Goal: Task Accomplishment & Management: Complete application form

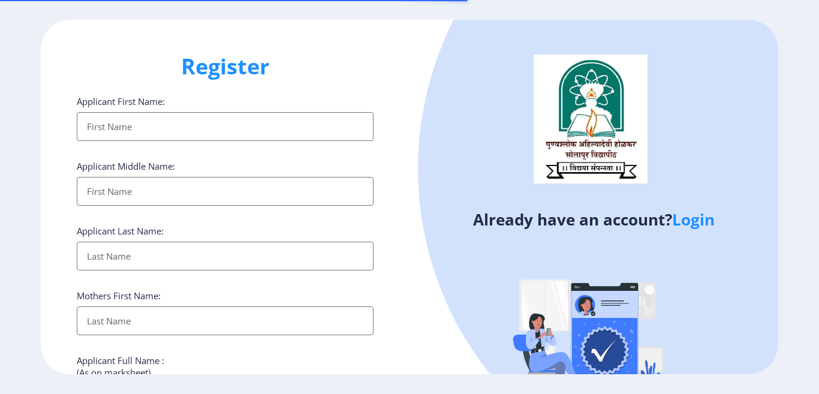
select select
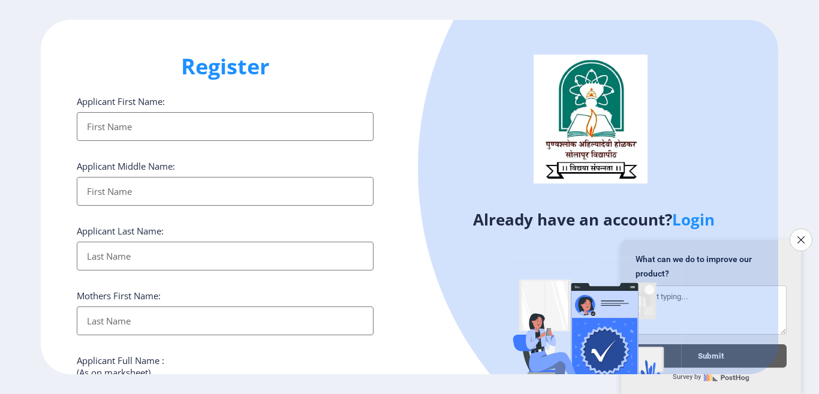
click at [181, 132] on input "Applicant First Name:" at bounding box center [225, 126] width 297 height 29
click at [93, 128] on input "Applicant First Name:" at bounding box center [225, 126] width 297 height 29
type input "nitin"
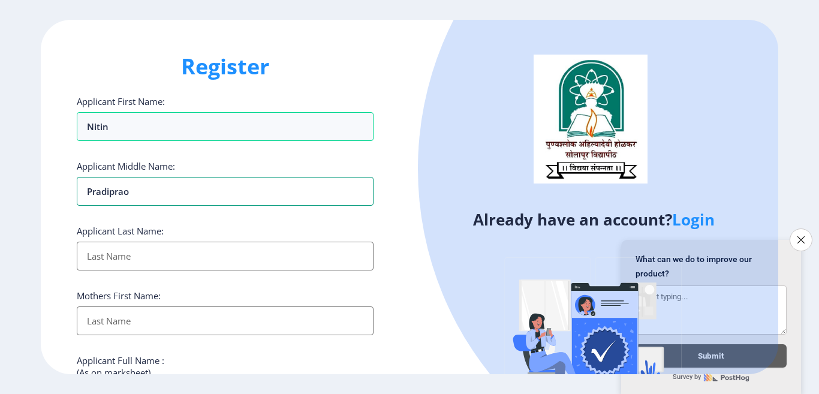
type input "Pradiprao"
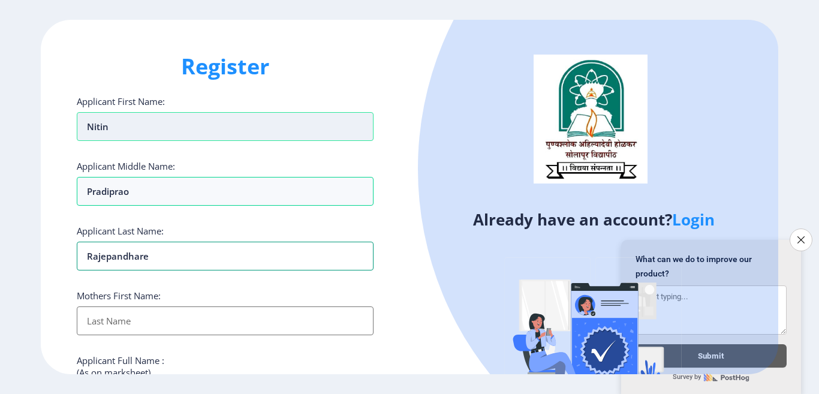
type input "Rajepandhare"
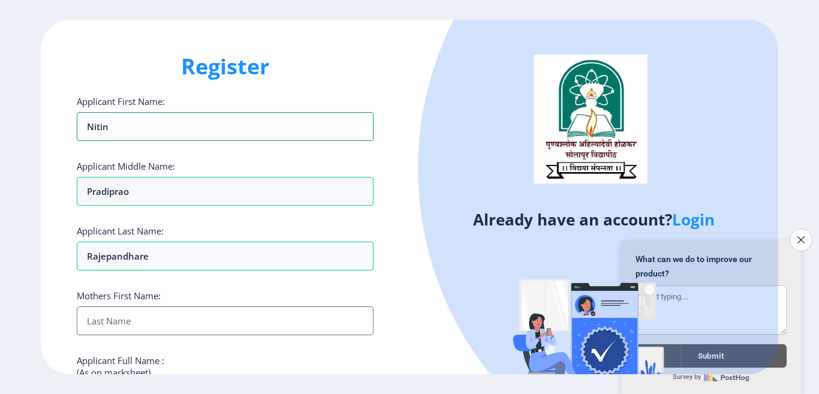
drag, startPoint x: 110, startPoint y: 128, endPoint x: 44, endPoint y: 127, distance: 65.9
click at [44, 127] on div "Register Applicant First Name: nitin Applicant Middle Name: Pradiprao Applicant…" at bounding box center [225, 197] width 369 height 354
type input "NITIN"
type input "PRADIPRAO"
type input "RAJEPANDHARE"
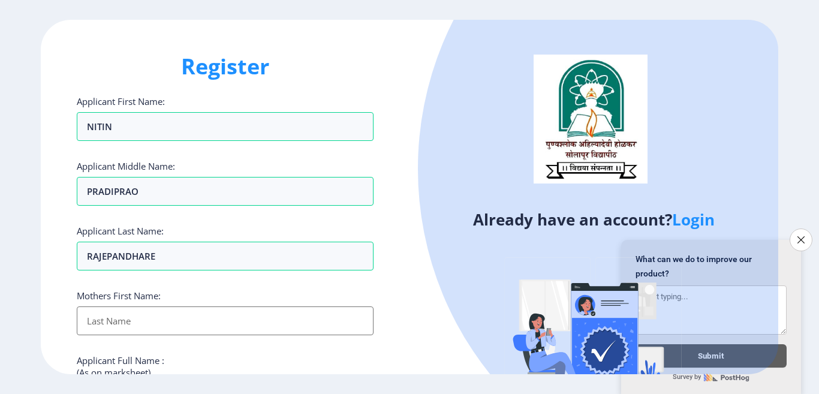
click at [114, 324] on input "Applicant First Name:" at bounding box center [225, 320] width 297 height 29
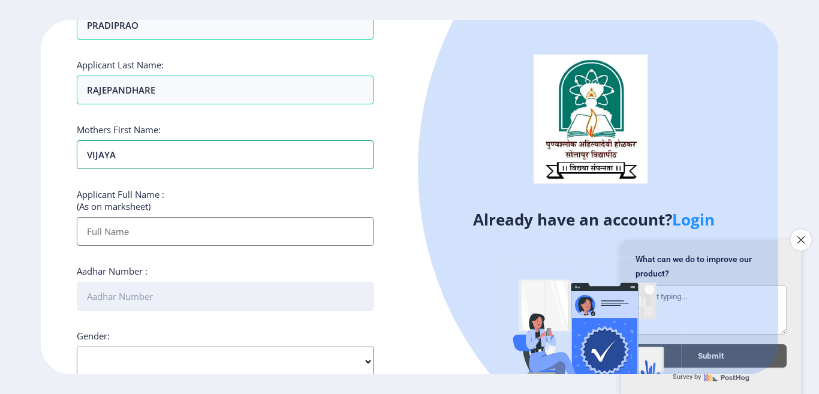
scroll to position [180, 0]
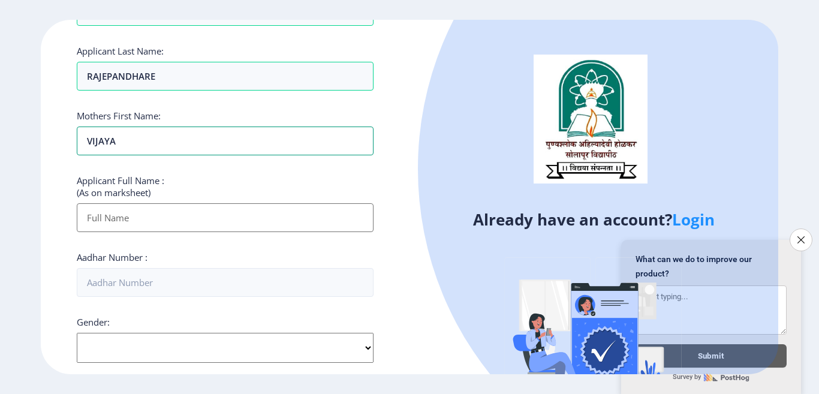
type input "VIJAYA"
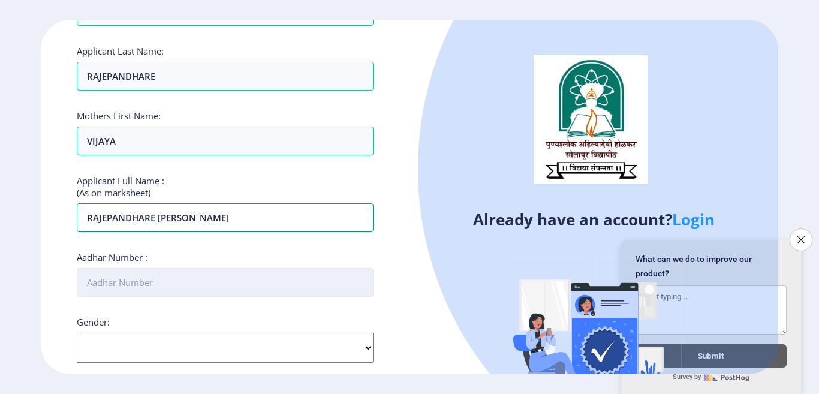
type input "RAJEPANDHARE NITIN PRADIPRAO"
click at [96, 282] on input "Aadhar Number :" at bounding box center [225, 282] width 297 height 29
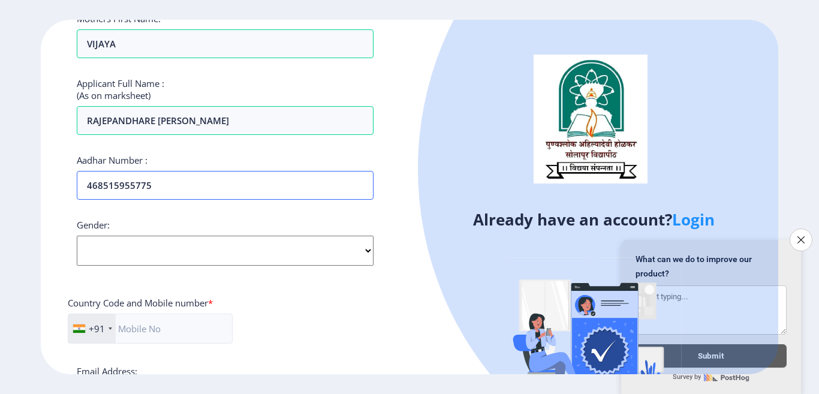
scroll to position [300, 0]
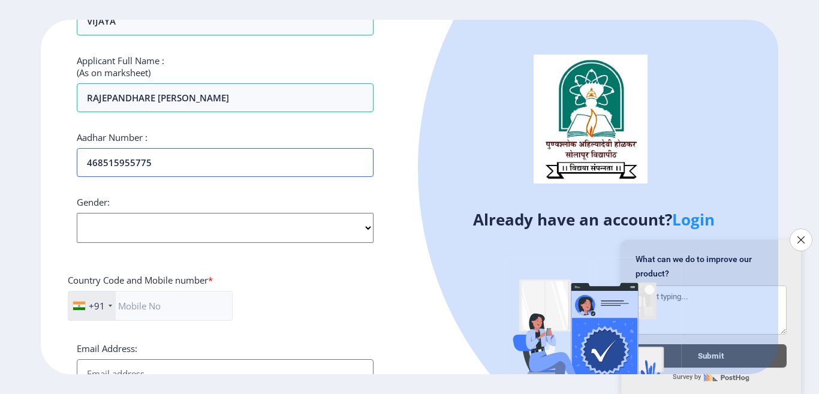
type input "468515955775"
click at [163, 237] on select "Select Gender Male Female Other" at bounding box center [225, 228] width 297 height 30
select select "Male"
click at [77, 213] on select "Select Gender Male Female Other" at bounding box center [225, 228] width 297 height 30
click at [150, 306] on input "text" at bounding box center [150, 306] width 165 height 30
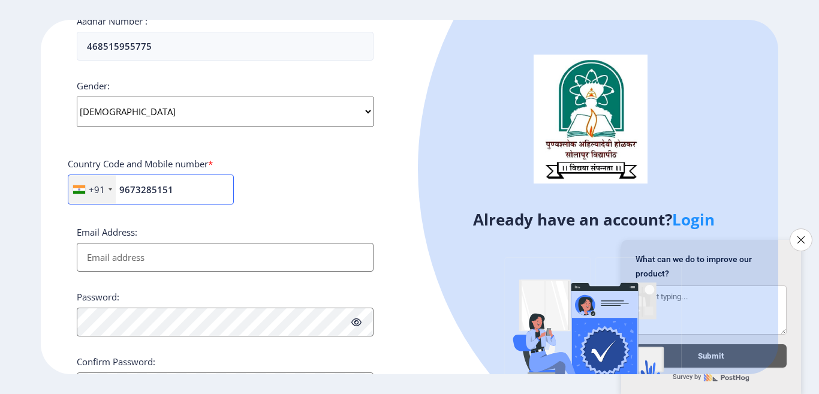
scroll to position [419, 0]
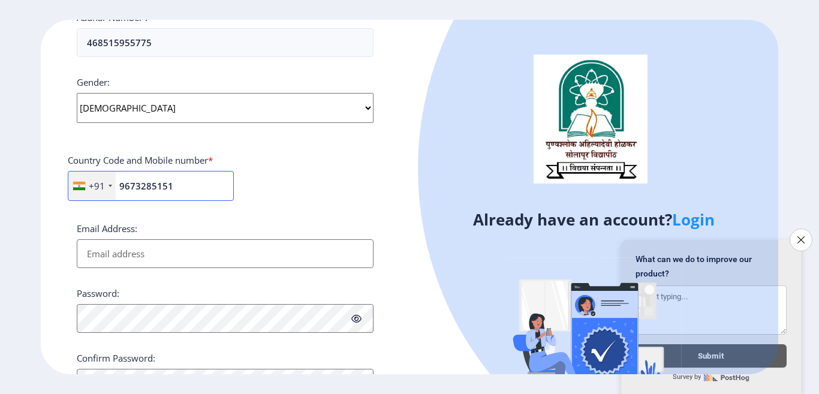
type input "9673285151"
click at [156, 254] on input "Email Address:" at bounding box center [225, 253] width 297 height 29
type input "nitinrajepandhare@gmail.com"
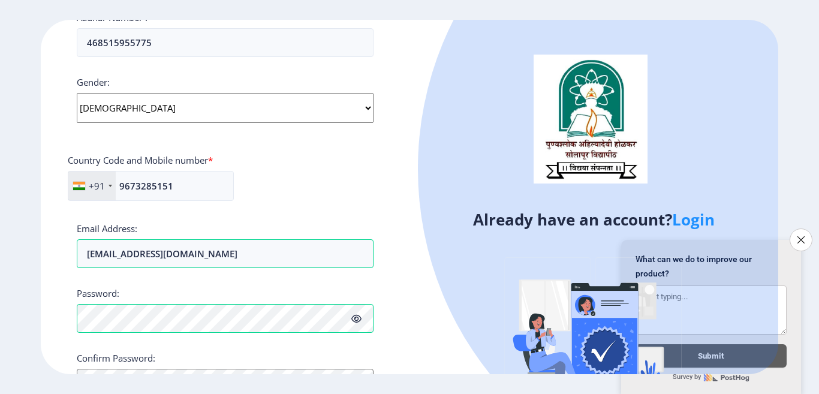
click at [354, 318] on icon at bounding box center [356, 318] width 10 height 9
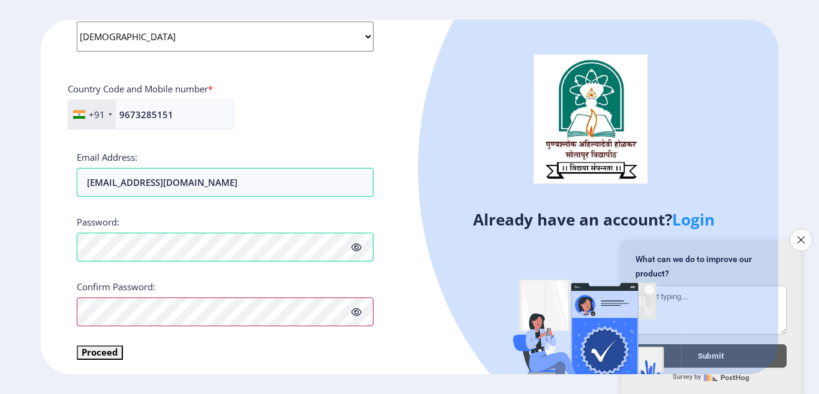
scroll to position [494, 0]
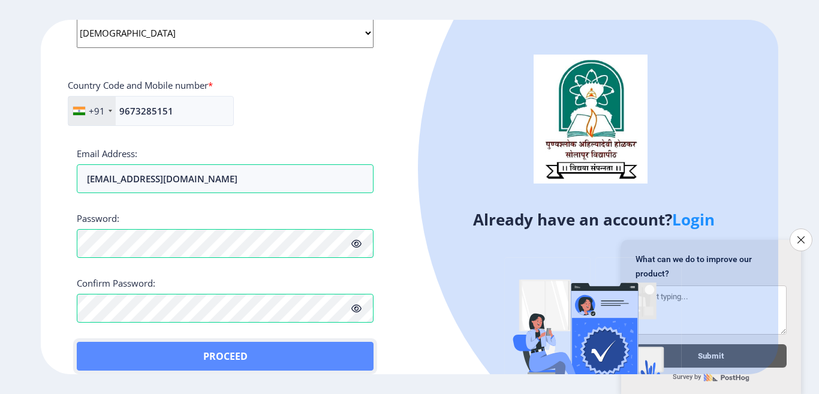
click at [107, 346] on button "Proceed" at bounding box center [225, 356] width 297 height 29
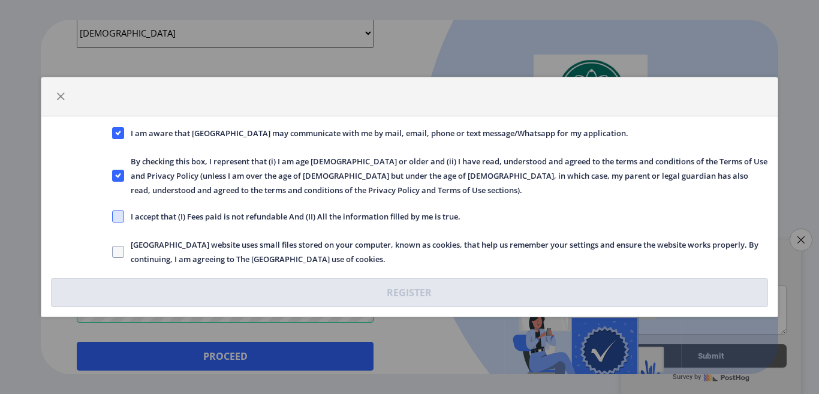
click at [117, 216] on span at bounding box center [118, 216] width 12 height 12
click at [113, 216] on input "I accept that (I) Fees paid is not refundable And (II) All the information fill…" at bounding box center [112, 216] width 1 height 1
checkbox input "true"
click at [114, 250] on span at bounding box center [118, 252] width 12 height 12
click at [113, 252] on input "Solapur University website uses small files stored on your computer, known as c…" at bounding box center [112, 252] width 1 height 1
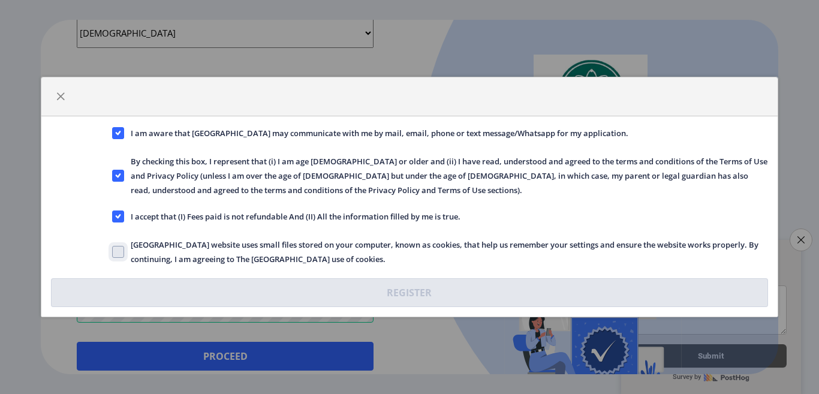
checkbox input "true"
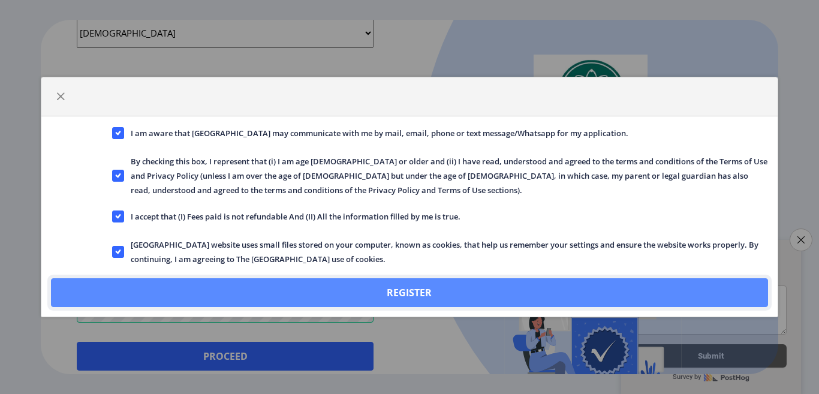
click at [421, 288] on button "Register" at bounding box center [409, 292] width 716 height 29
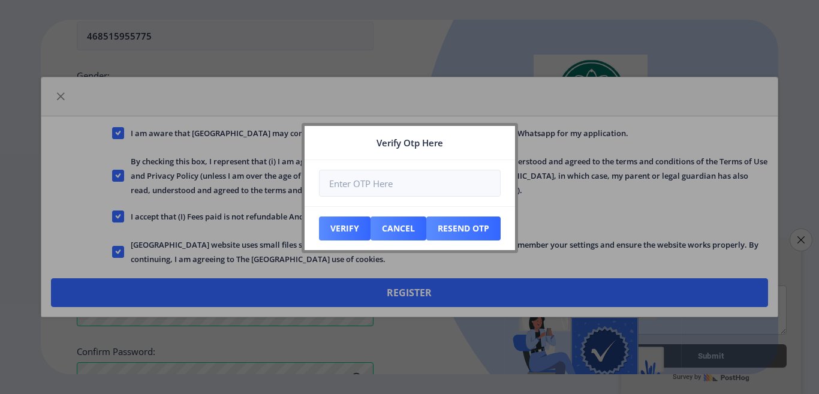
scroll to position [563, 0]
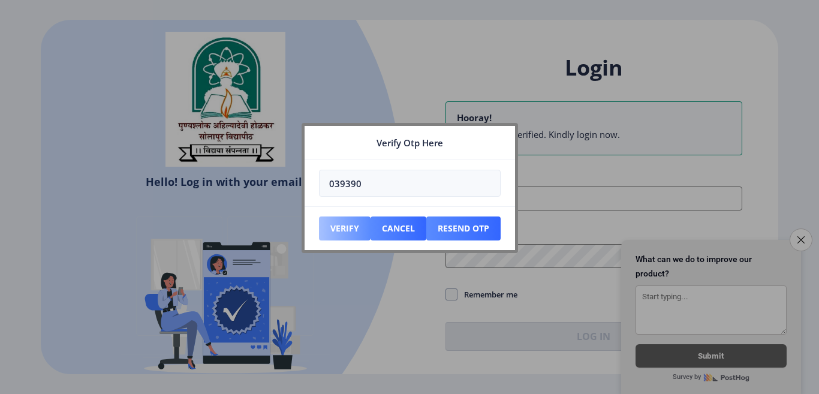
type input "039390"
click at [334, 227] on button "Verify" at bounding box center [345, 228] width 52 height 24
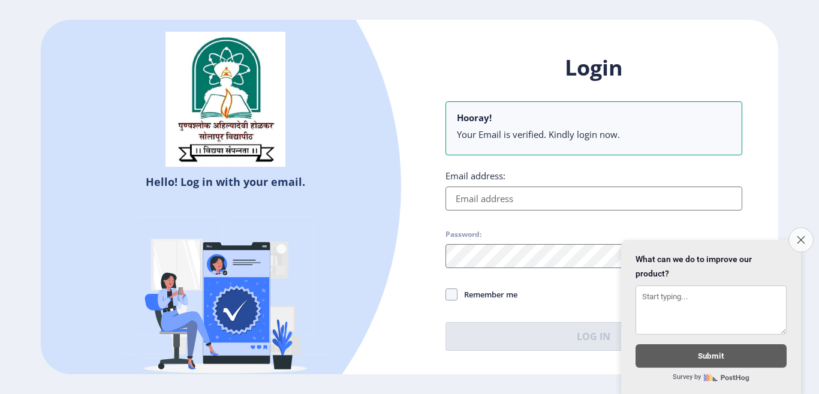
click at [804, 228] on button "Close survey" at bounding box center [800, 239] width 25 height 25
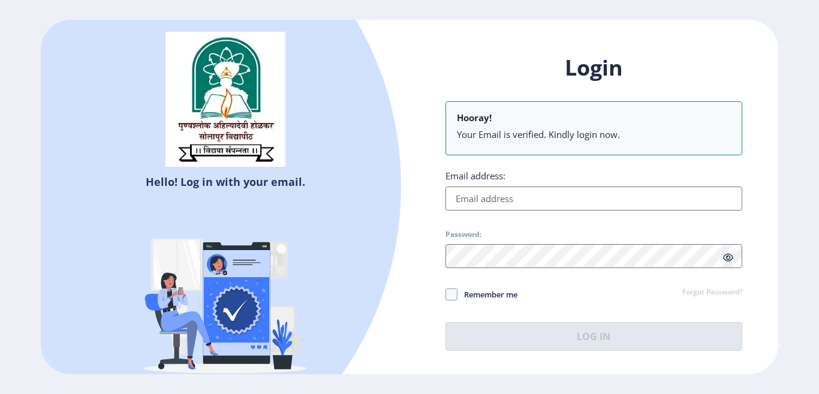
click at [527, 195] on input "Email address:" at bounding box center [593, 198] width 297 height 24
type input "nitinrajepandhare@gmail.com"
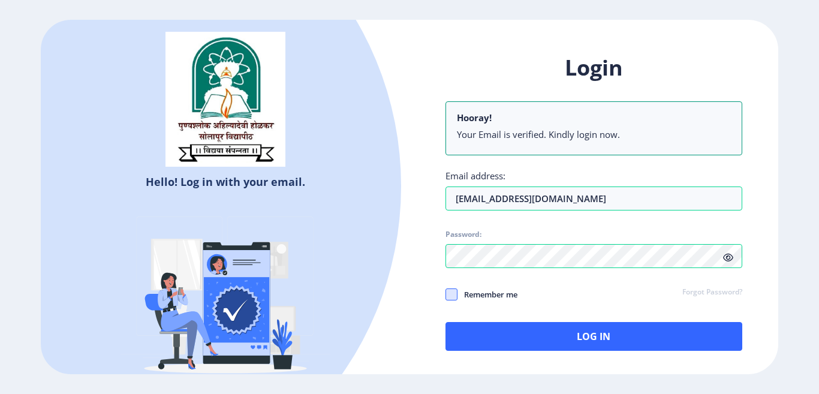
click at [454, 294] on span at bounding box center [451, 294] width 12 height 12
click at [446, 294] on input "Remember me" at bounding box center [445, 294] width 1 height 1
checkbox input "true"
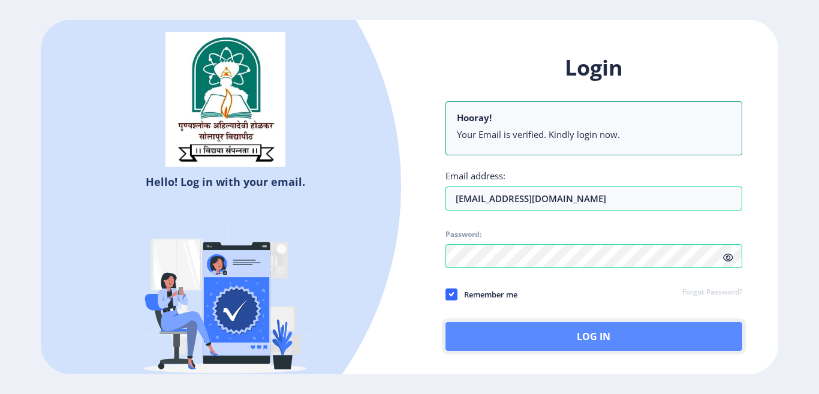
click at [545, 340] on button "Log In" at bounding box center [593, 336] width 297 height 29
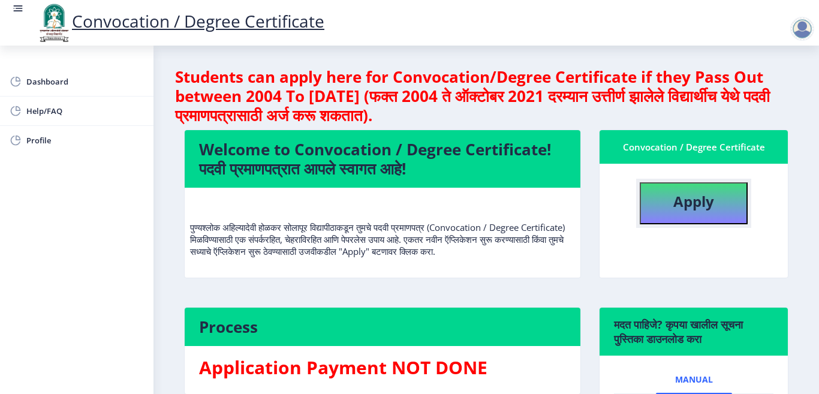
click at [685, 206] on b "Apply" at bounding box center [693, 201] width 41 height 20
select select
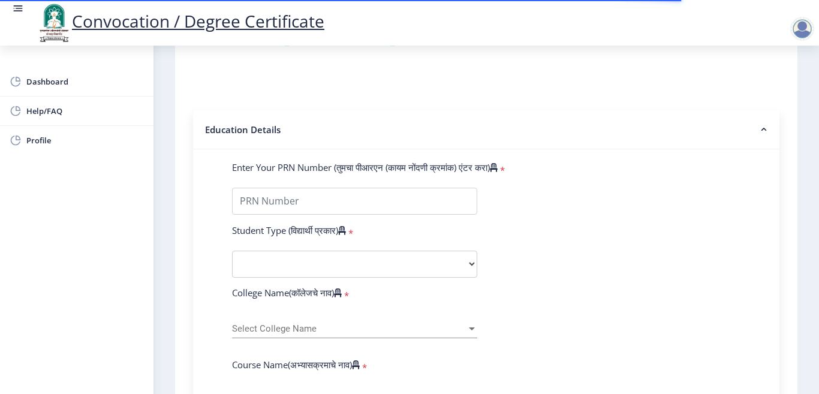
scroll to position [240, 0]
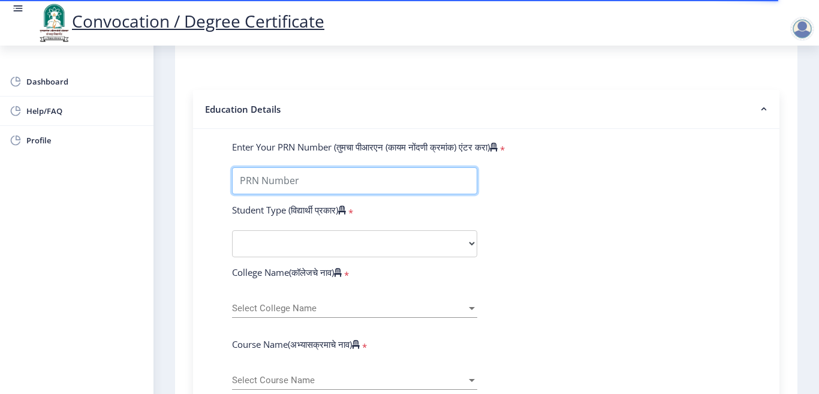
click at [266, 186] on input "Enter Your PRN Number (तुमचा पीआरएन (कायम नोंदणी क्रमांक) एंटर करा)" at bounding box center [354, 180] width 245 height 27
type input "2009032500250452"
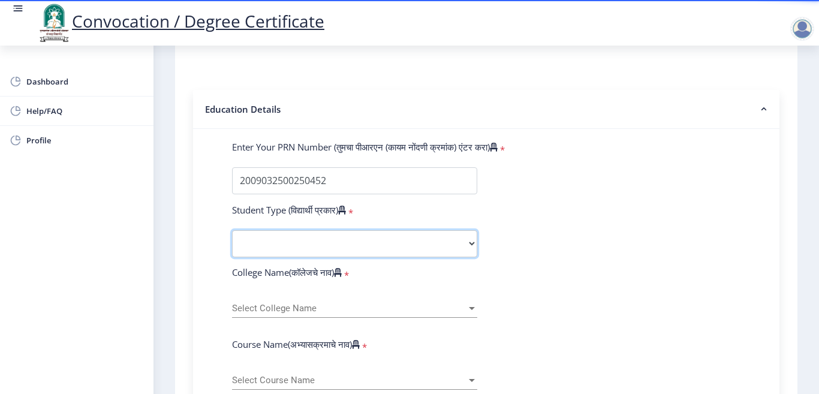
click at [276, 242] on select "Select Student Type Regular External" at bounding box center [354, 243] width 245 height 27
select select "External"
click at [232, 230] on select "Select Student Type Regular External" at bounding box center [354, 243] width 245 height 27
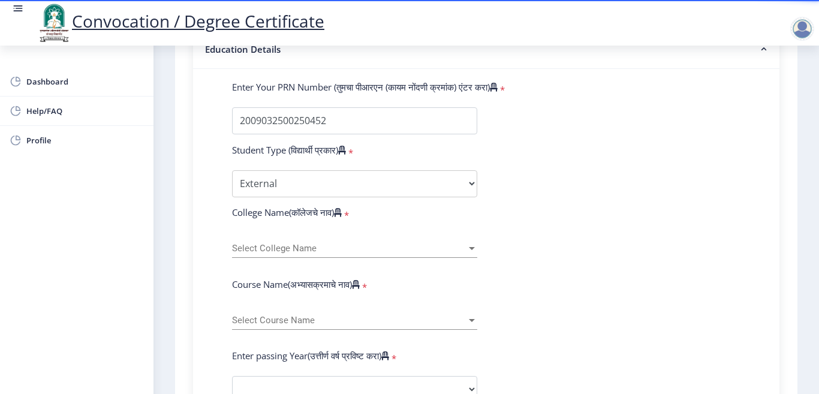
click at [278, 250] on span "Select College Name" at bounding box center [349, 248] width 234 height 10
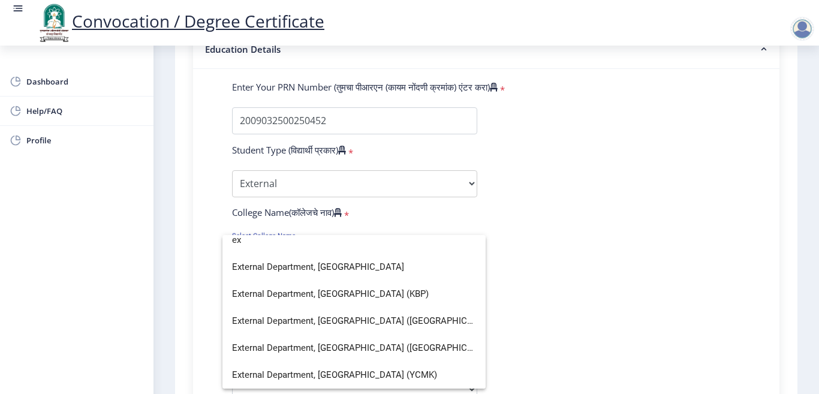
scroll to position [7, 0]
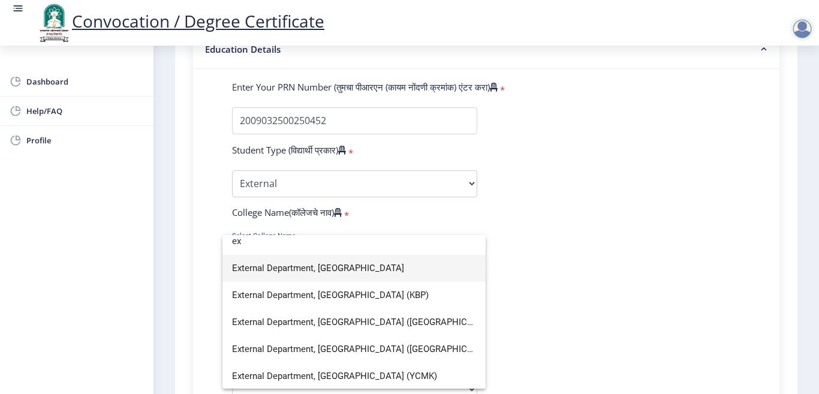
type input "ex"
click at [298, 266] on span "External Department, Solapur University" at bounding box center [354, 268] width 244 height 27
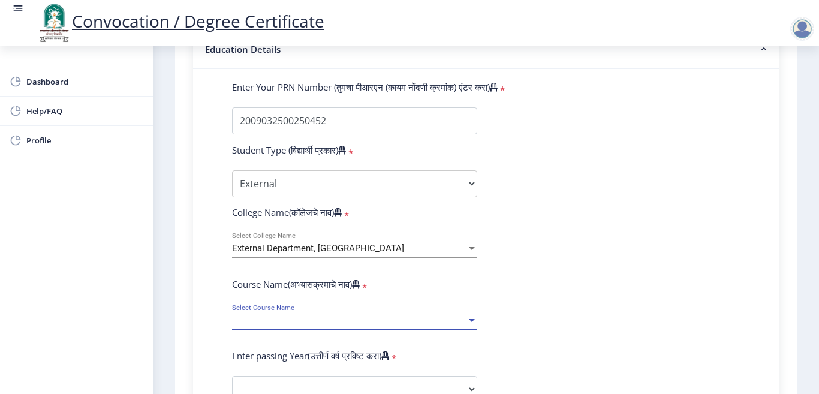
click at [279, 322] on span "Select Course Name" at bounding box center [349, 320] width 234 height 10
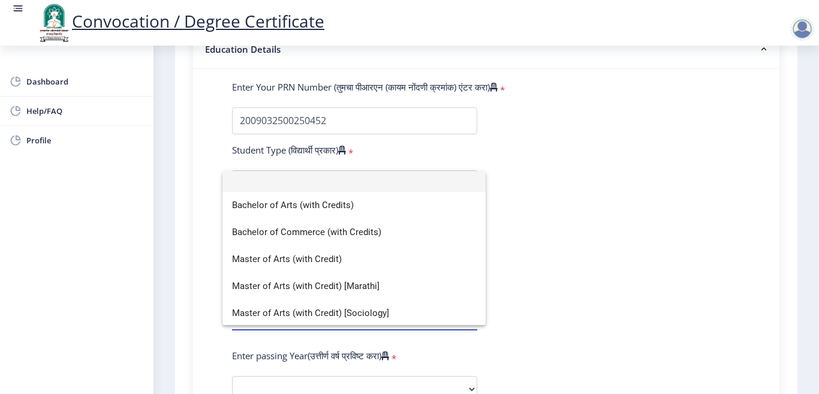
scroll to position [35, 0]
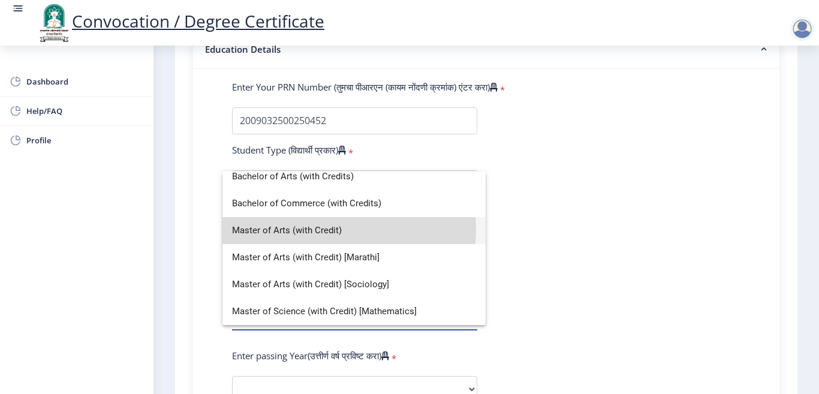
click at [331, 230] on span "Master of Arts (with Credit)" at bounding box center [354, 230] width 244 height 27
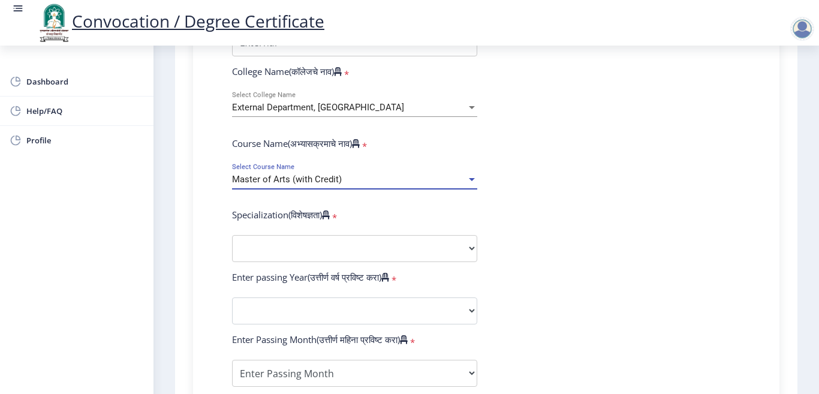
scroll to position [419, 0]
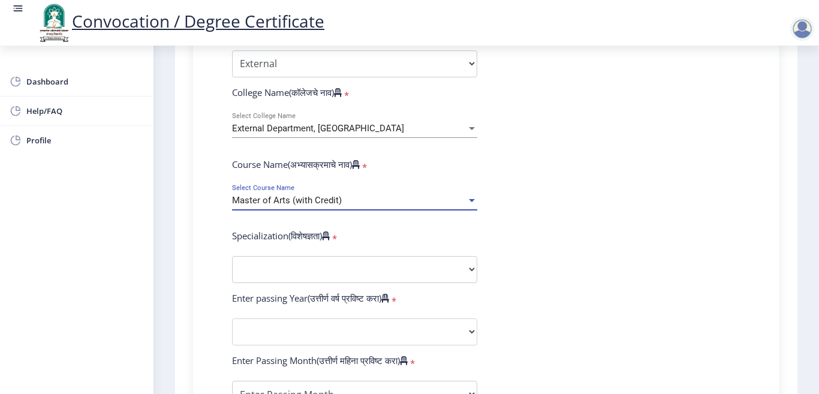
click at [363, 203] on div "Master of Arts (with Credit)" at bounding box center [349, 200] width 234 height 10
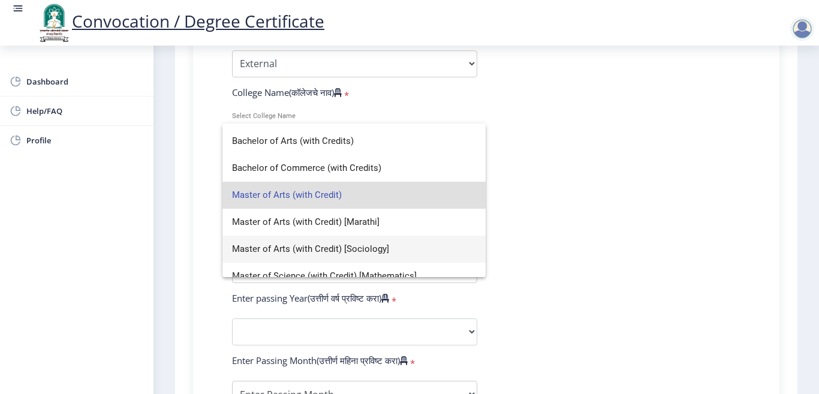
scroll to position [35, 0]
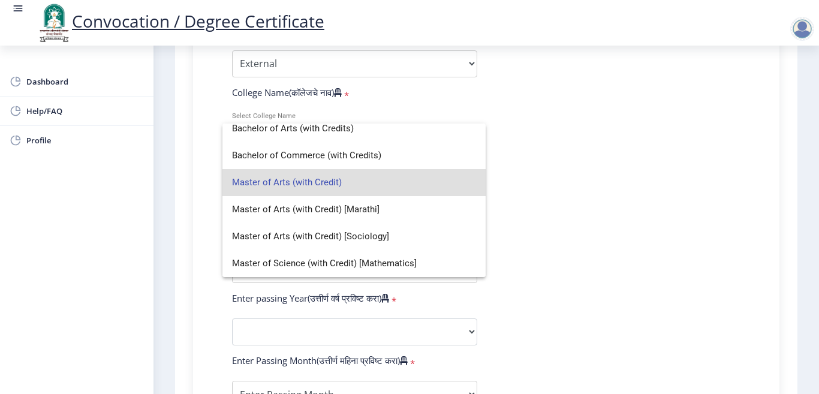
click at [338, 180] on span "Master of Arts (with Credit)" at bounding box center [354, 182] width 244 height 27
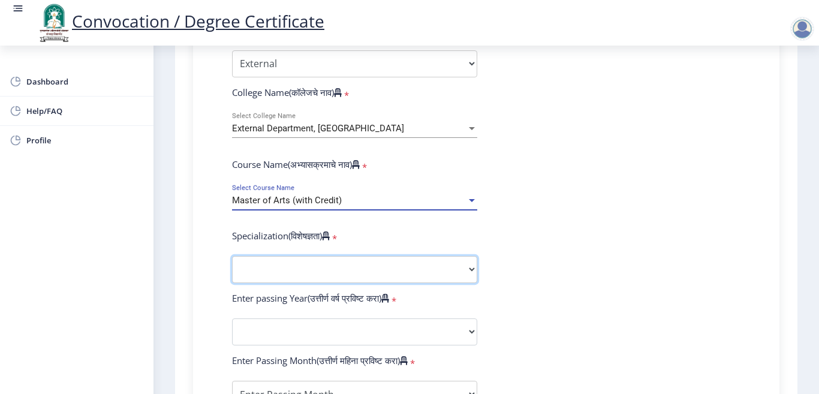
click at [325, 267] on select "Specialization English Hindi Marathi Urdu Ancient Indian History Culture & Arch…" at bounding box center [354, 269] width 245 height 27
select select "English"
click at [232, 256] on select "Specialization English Hindi Marathi Urdu Ancient Indian History Culture & Arch…" at bounding box center [354, 269] width 245 height 27
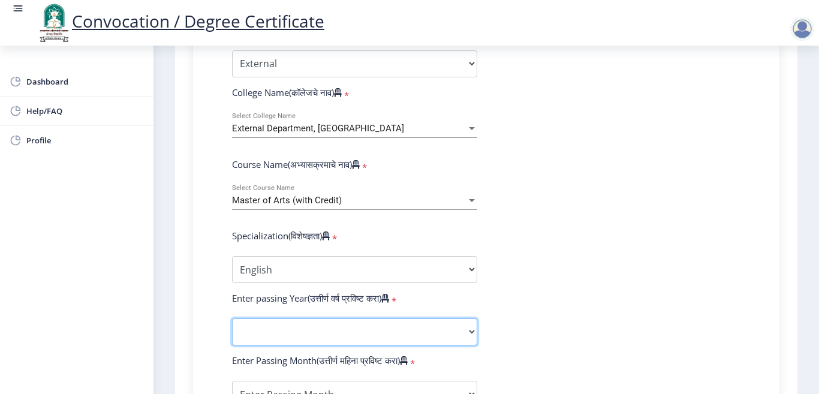
click at [243, 327] on select "2025 2024 2023 2022 2021 2020 2019 2018 2017 2016 2015 2014 2013 2012 2011 2010…" at bounding box center [354, 331] width 245 height 27
select select "2013"
click at [232, 318] on select "2025 2024 2023 2022 2021 2020 2019 2018 2017 2016 2015 2014 2013 2012 2011 2010…" at bounding box center [354, 331] width 245 height 27
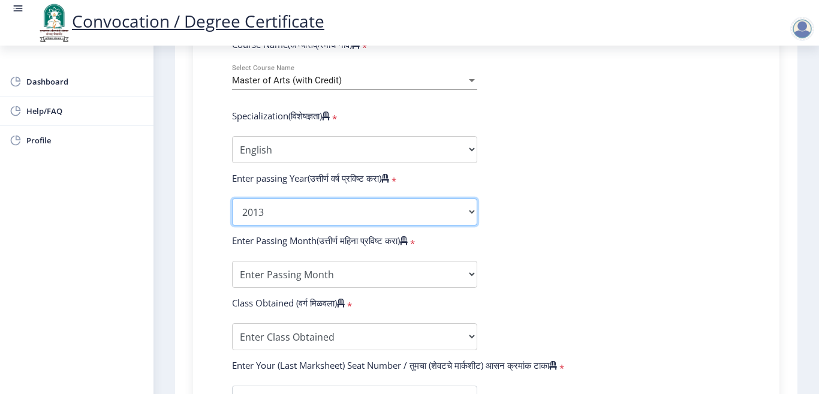
scroll to position [599, 0]
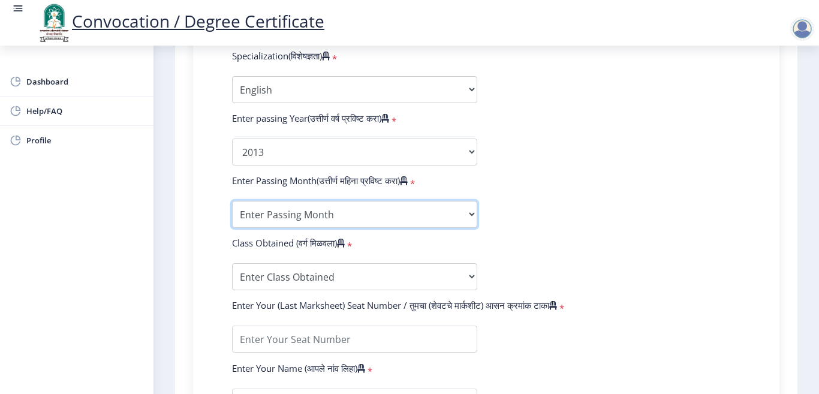
click at [268, 216] on select "Enter Passing Month March April May October November December" at bounding box center [354, 214] width 245 height 27
select select "March"
click at [232, 201] on select "Enter Passing Month March April May October November December" at bounding box center [354, 214] width 245 height 27
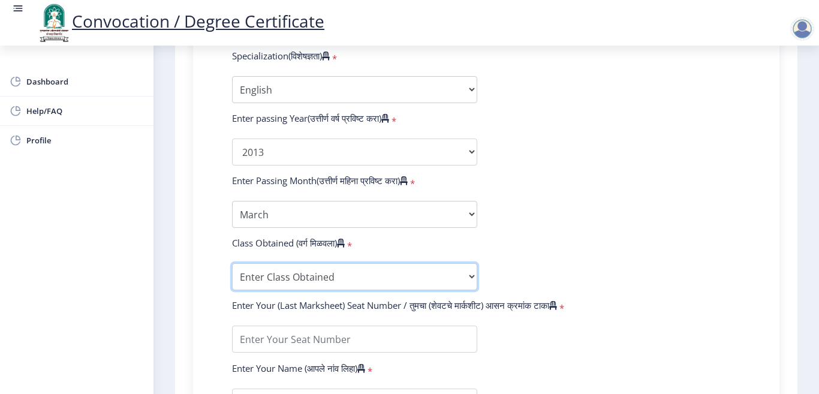
click at [293, 281] on select "Enter Class Obtained FIRST CLASS WITH DISTINCTION FIRST CLASS HIGHER SECOND CLA…" at bounding box center [354, 276] width 245 height 27
select select "Grade B+"
click at [232, 263] on select "Enter Class Obtained FIRST CLASS WITH DISTINCTION FIRST CLASS HIGHER SECOND CLA…" at bounding box center [354, 276] width 245 height 27
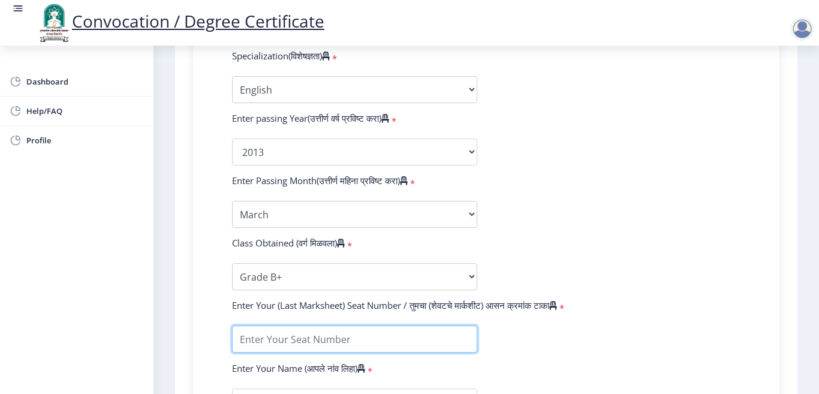
click at [339, 338] on input "textarea" at bounding box center [354, 338] width 245 height 27
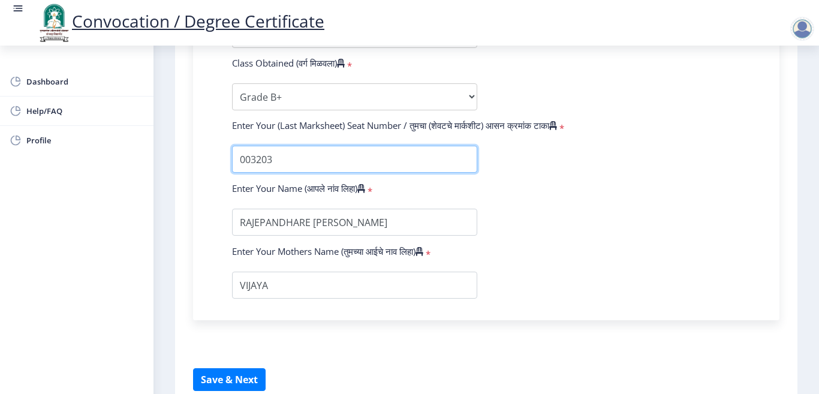
scroll to position [838, 0]
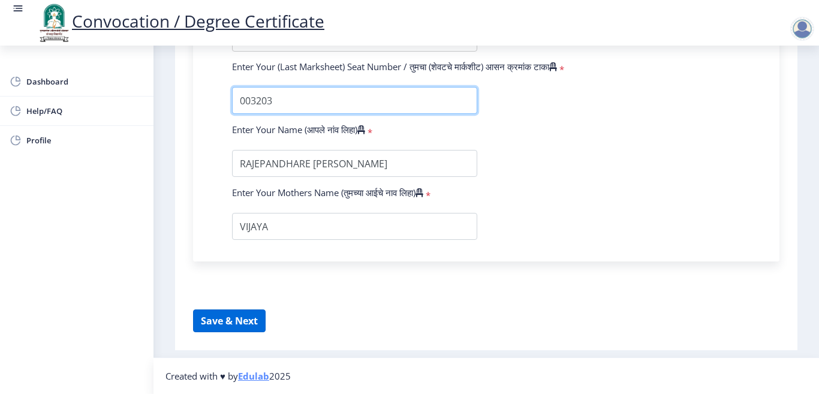
type input "003203"
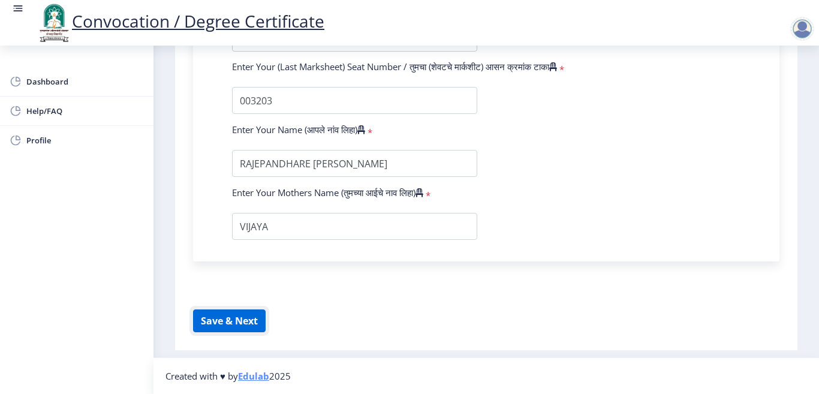
click at [229, 325] on button "Save & Next" at bounding box center [229, 320] width 73 height 23
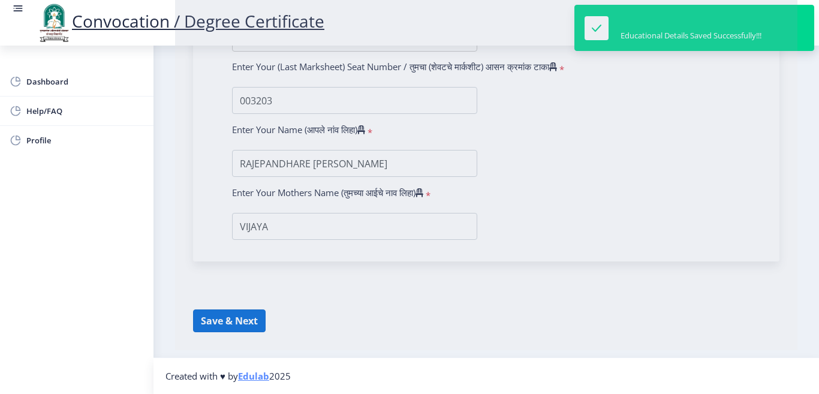
select select
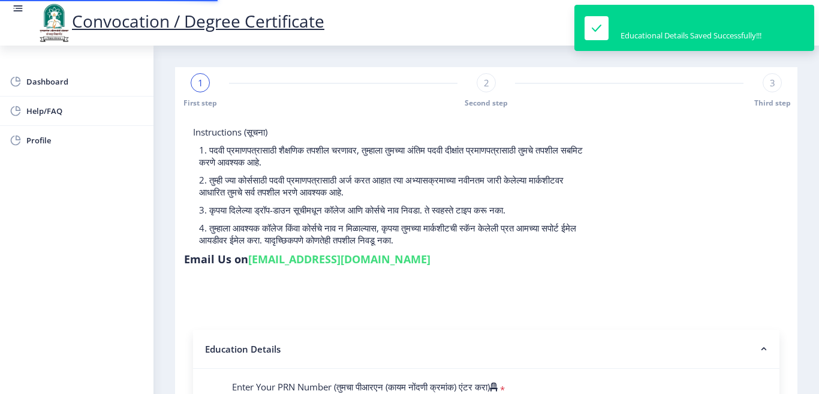
type input "2009032500250452"
select select "External"
select select "2013"
select select "March"
select select "Grade B+"
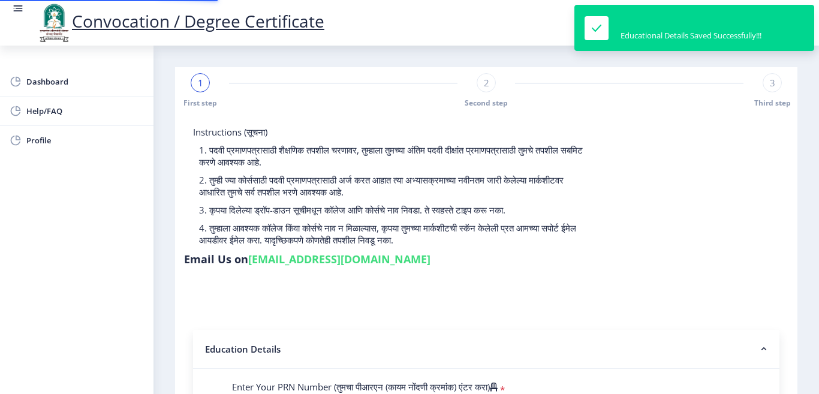
type input "003203"
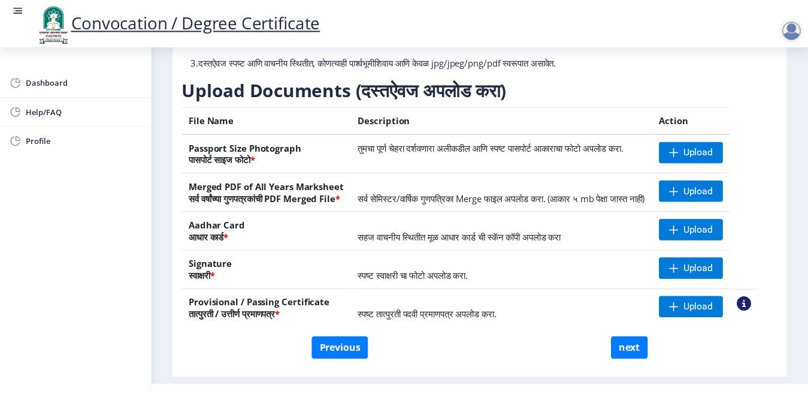
scroll to position [180, 0]
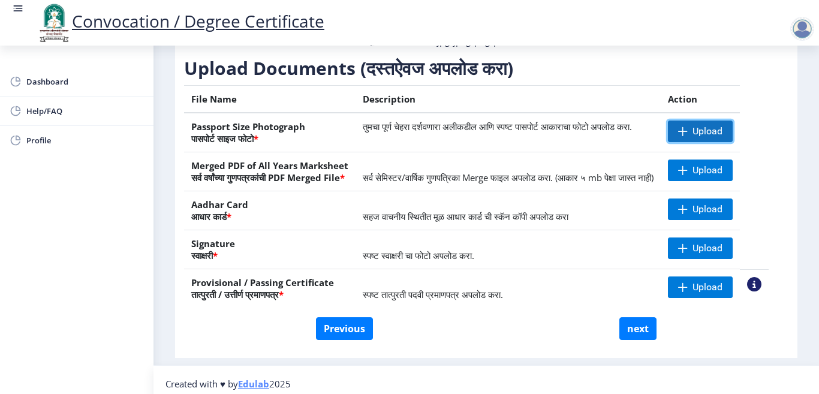
click at [687, 136] on span at bounding box center [683, 131] width 10 height 10
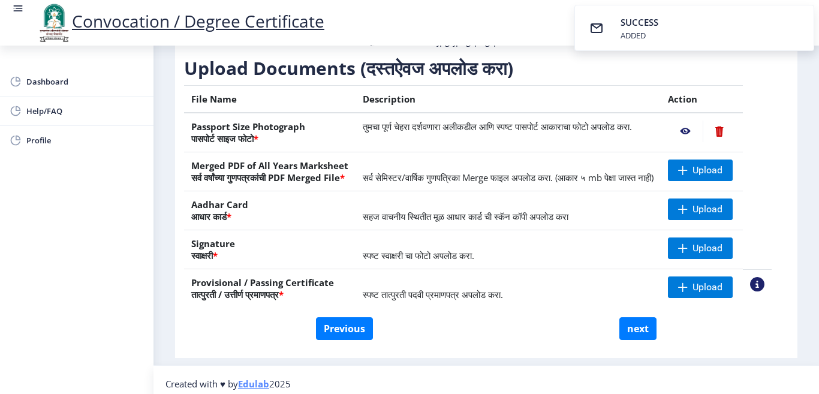
click at [698, 142] on nb-action at bounding box center [685, 131] width 35 height 22
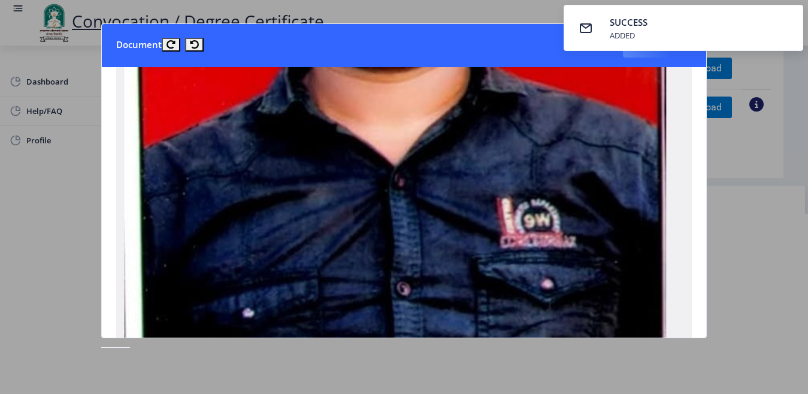
scroll to position [419, 0]
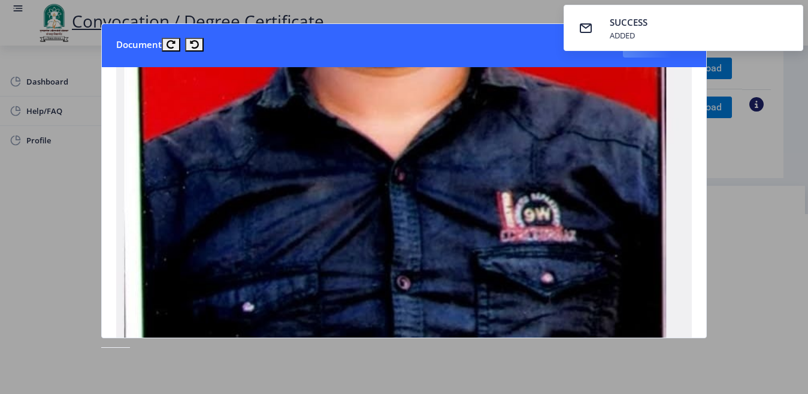
click at [427, 8] on div at bounding box center [404, 197] width 808 height 394
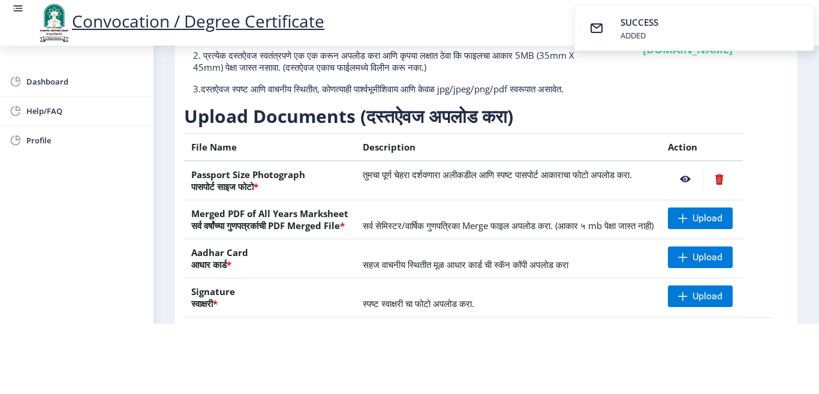
scroll to position [60, 0]
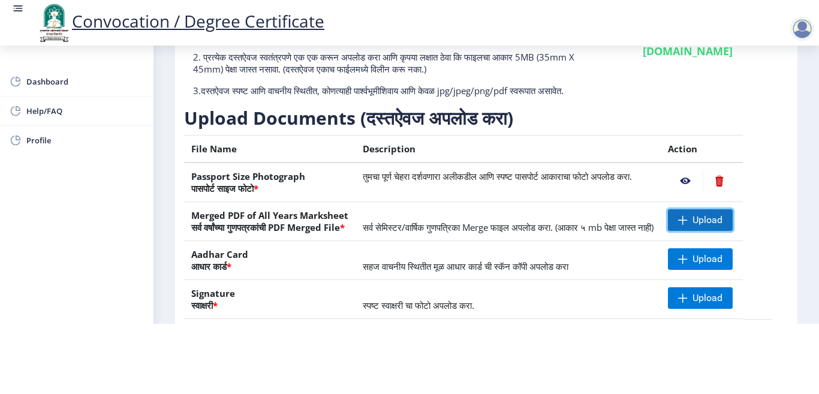
click at [687, 215] on span at bounding box center [683, 220] width 10 height 10
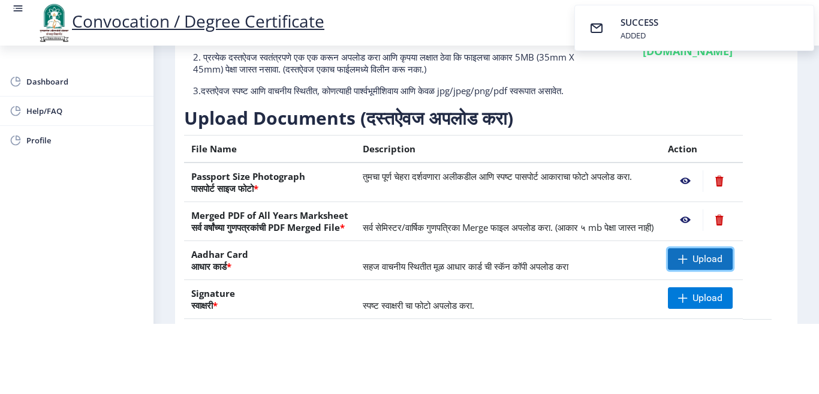
click at [713, 261] on span "Upload" at bounding box center [707, 259] width 30 height 12
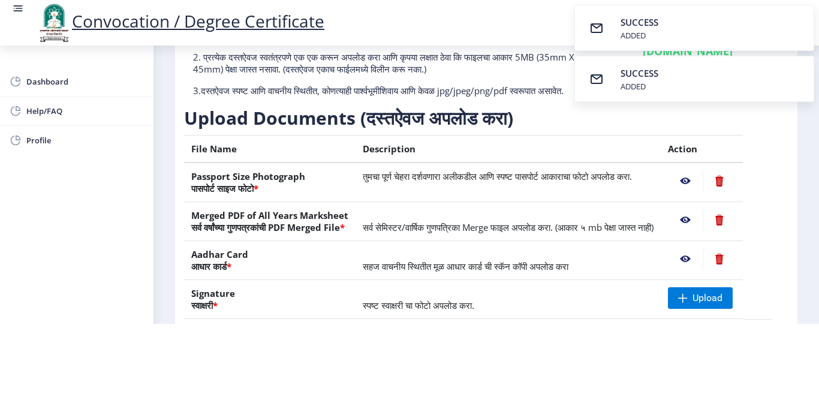
scroll to position [120, 0]
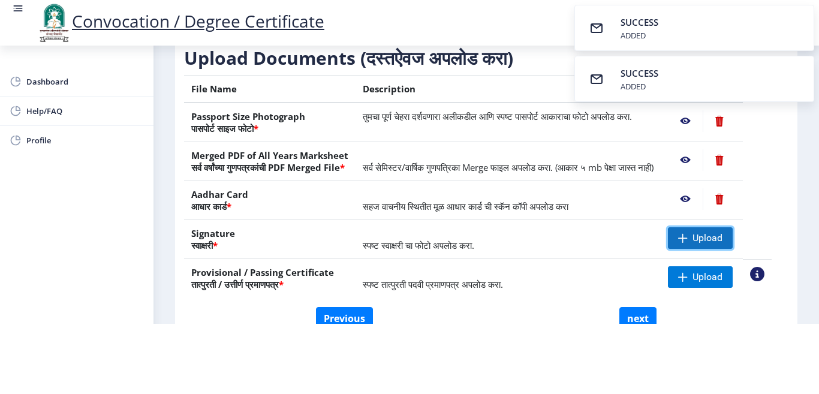
click at [687, 242] on span at bounding box center [683, 238] width 10 height 10
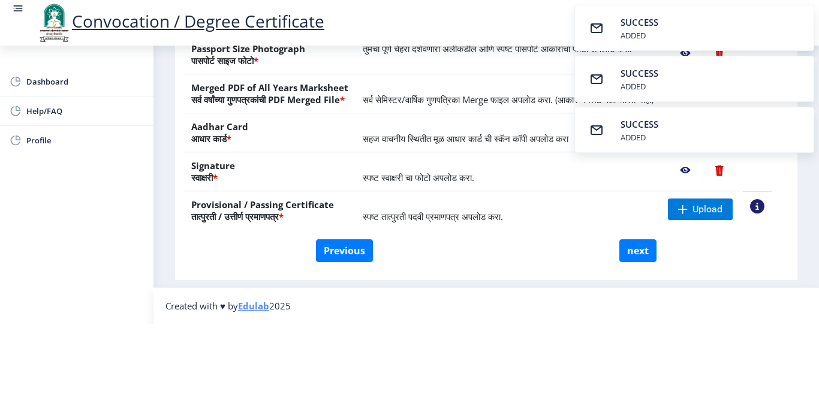
scroll to position [212, 0]
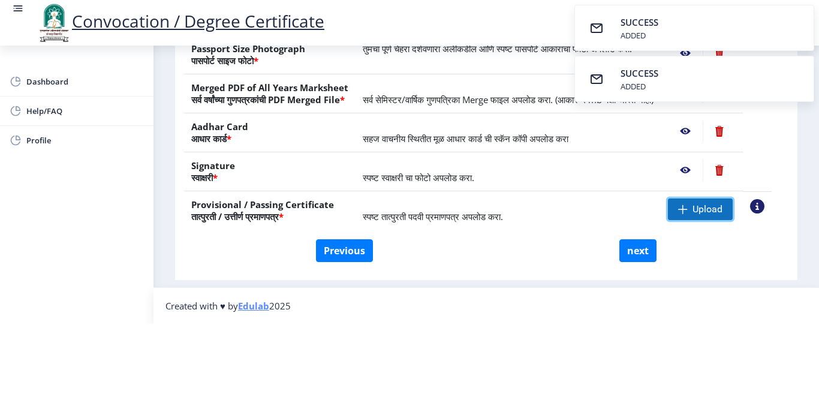
click at [702, 198] on span "Upload" at bounding box center [700, 209] width 65 height 22
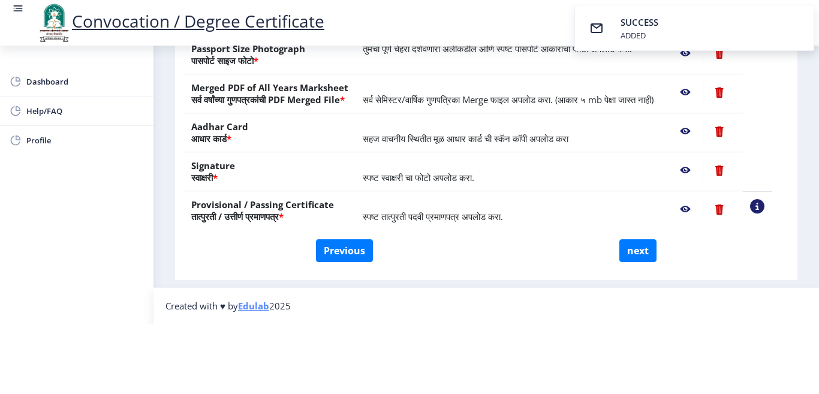
click at [698, 198] on nb-action at bounding box center [685, 209] width 35 height 22
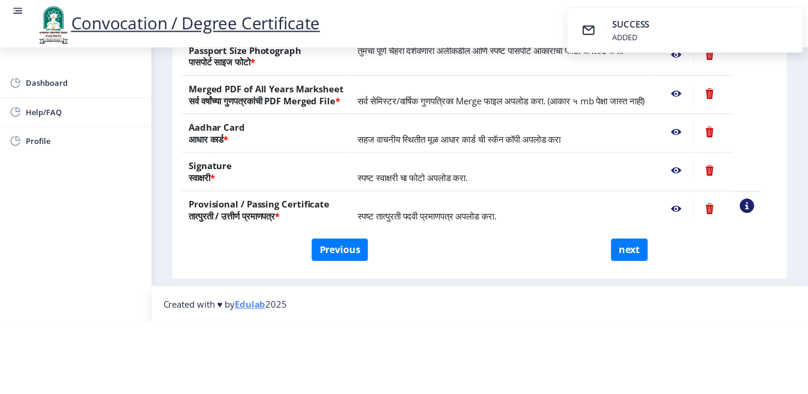
scroll to position [0, 0]
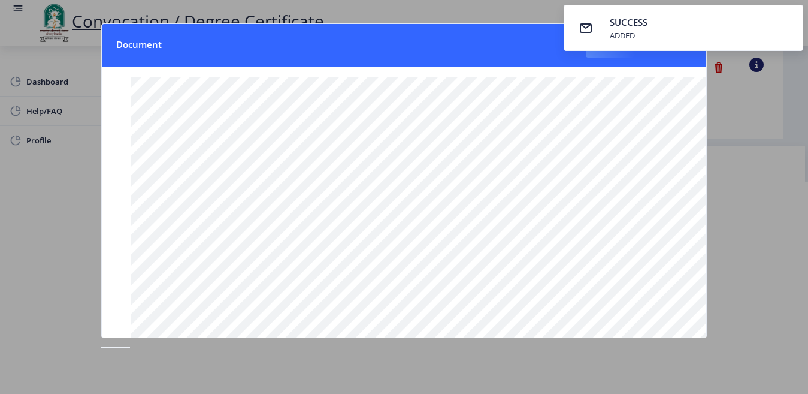
click at [440, 8] on div at bounding box center [404, 197] width 808 height 394
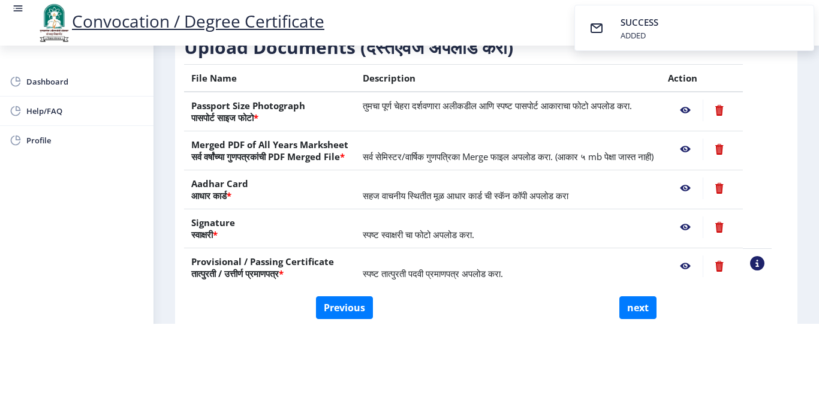
scroll to position [152, 0]
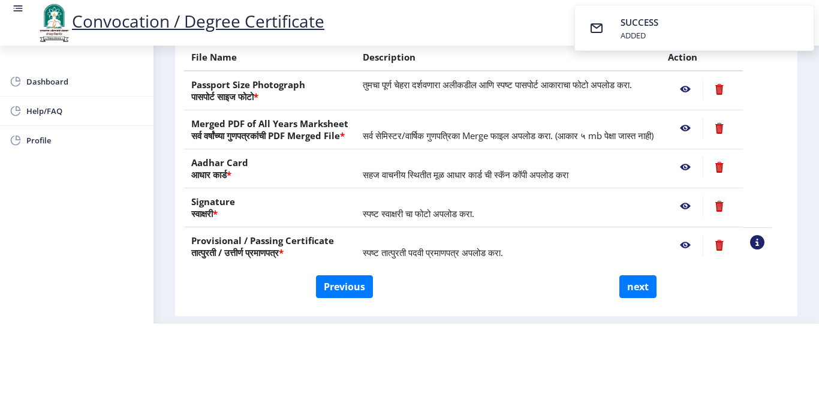
click at [697, 203] on nb-action at bounding box center [685, 206] width 35 height 22
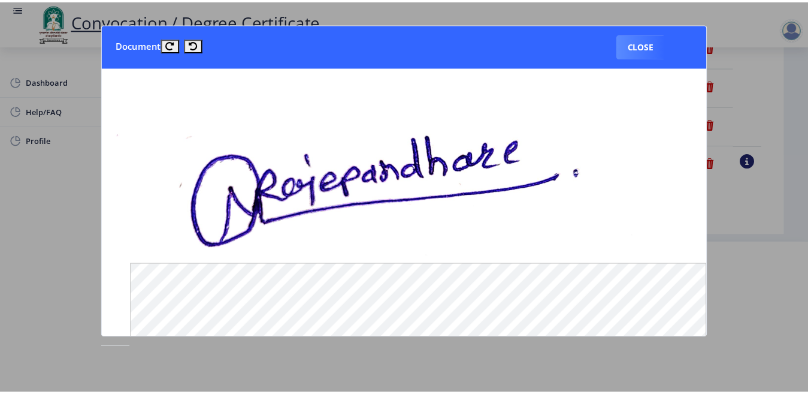
scroll to position [0, 0]
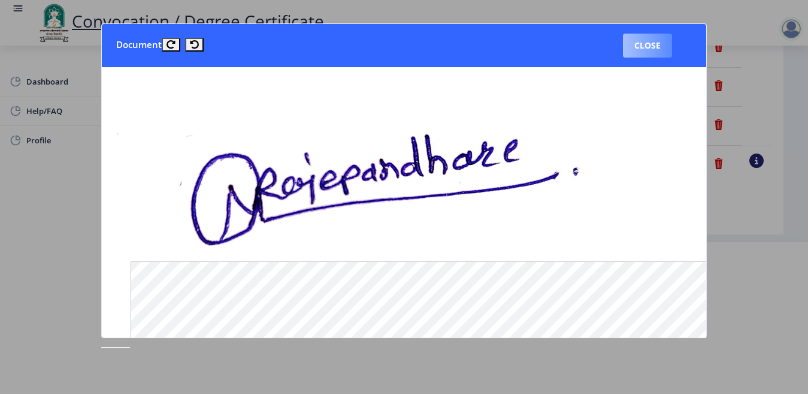
click at [648, 47] on button "Close" at bounding box center [647, 46] width 49 height 24
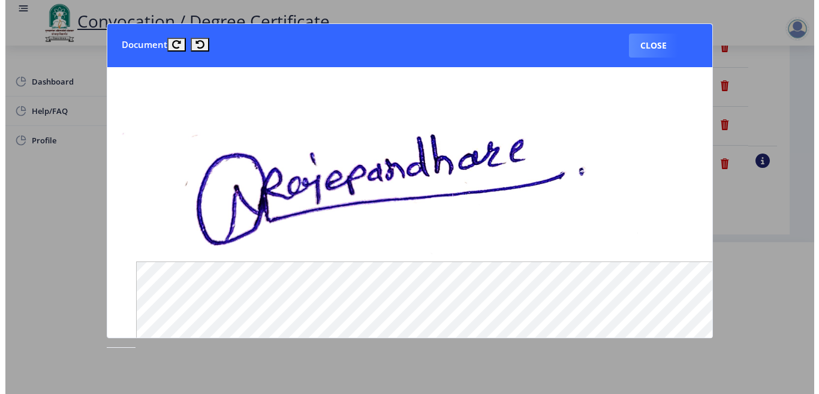
scroll to position [94, 0]
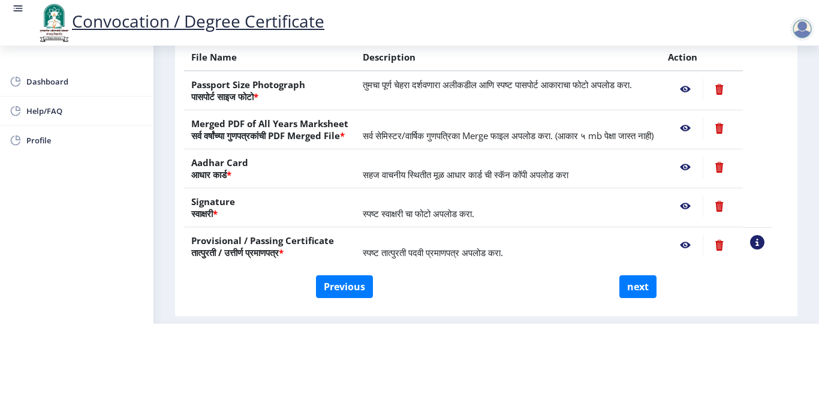
click at [699, 167] on nb-action at bounding box center [685, 167] width 35 height 22
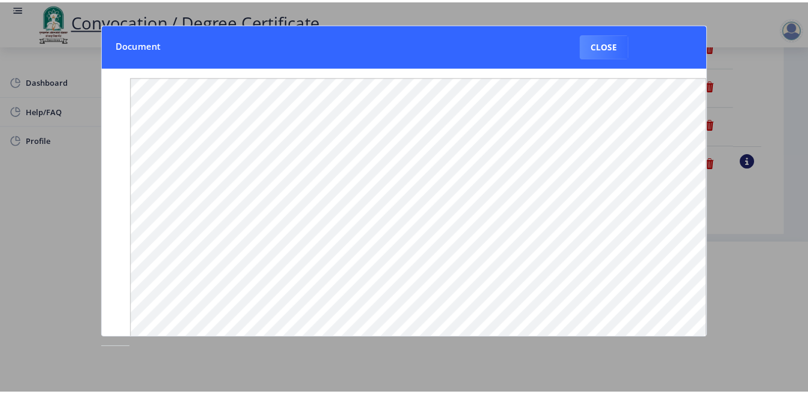
scroll to position [0, 0]
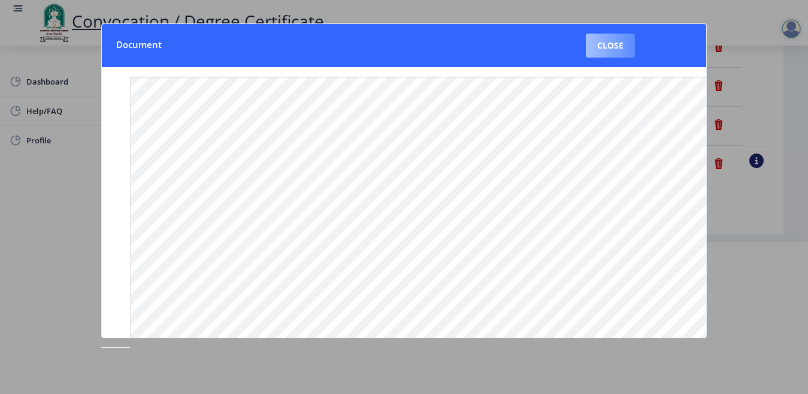
click at [607, 45] on button "Close" at bounding box center [610, 46] width 49 height 24
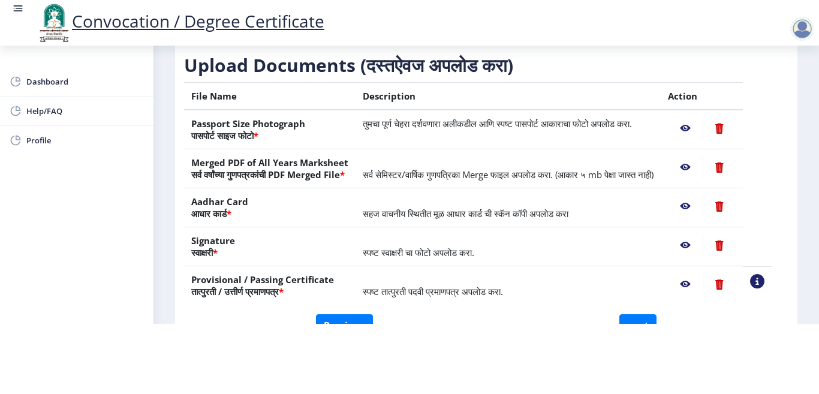
scroll to position [92, 0]
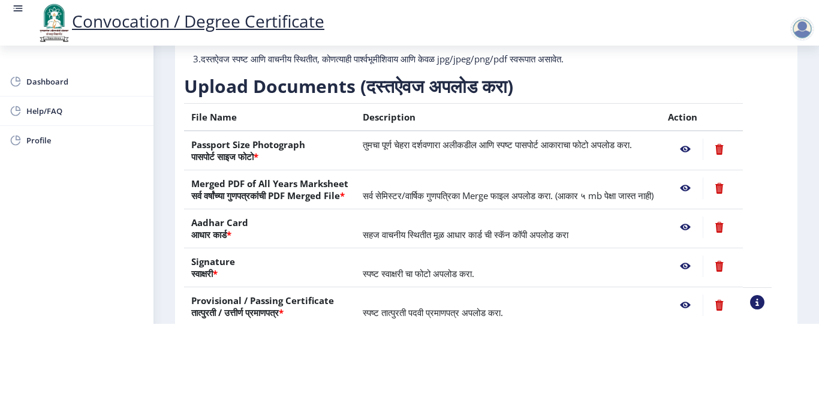
click at [699, 177] on nb-action at bounding box center [685, 188] width 35 height 22
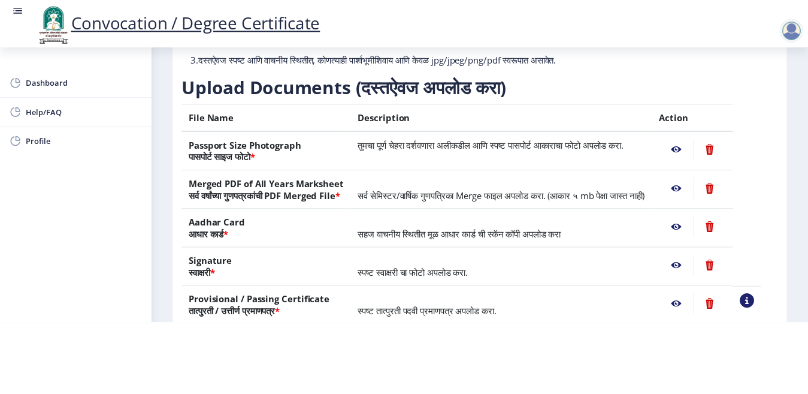
scroll to position [0, 0]
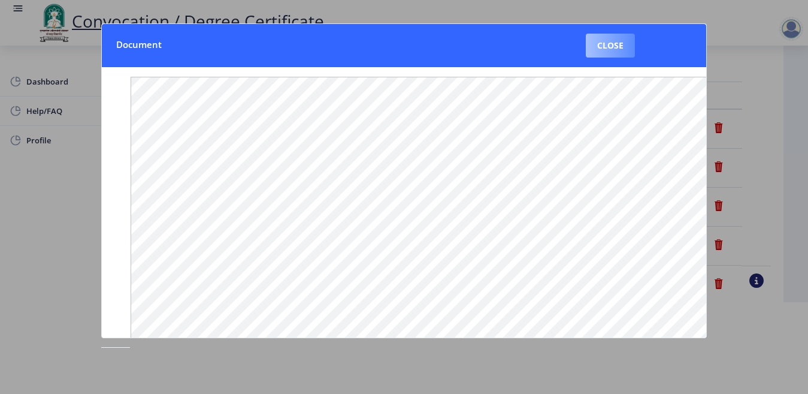
click at [612, 47] on button "Close" at bounding box center [610, 46] width 49 height 24
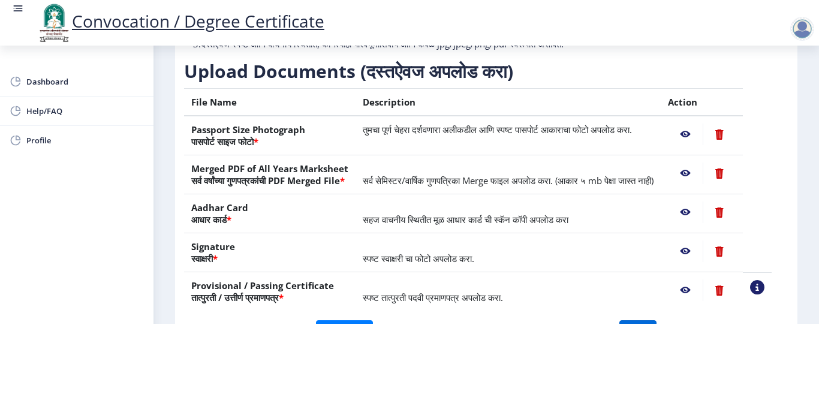
scroll to position [212, 0]
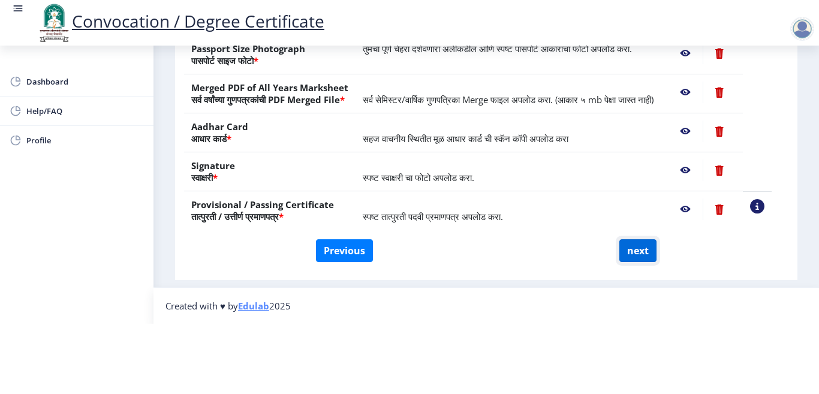
click at [626, 239] on button "next" at bounding box center [637, 250] width 37 height 23
select select
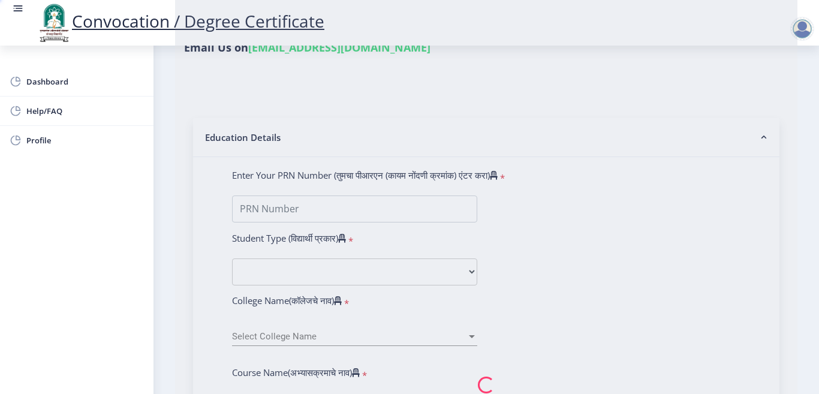
scroll to position [0, 0]
type input "RAJEPANDHARE NITIN PRADIPRAO"
type input "VIJAYA"
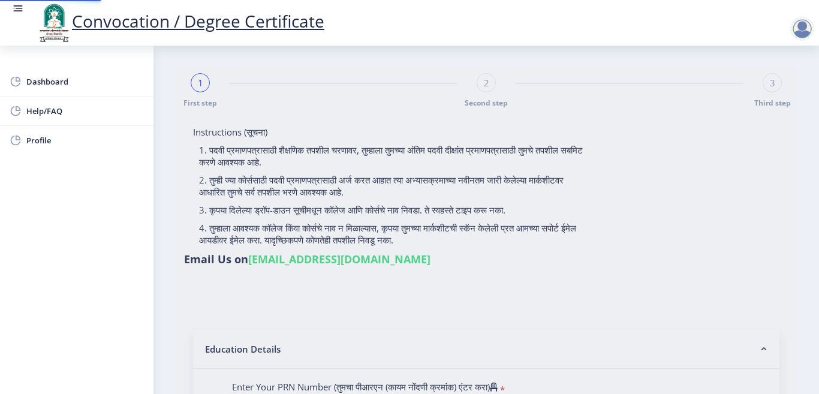
select select
type input "2009032500250452"
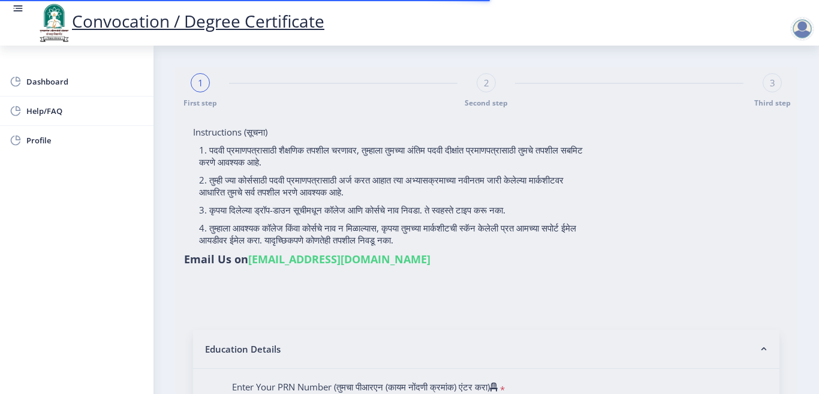
select select "External"
select select "2013"
select select "March"
select select "Grade B+"
type input "003203"
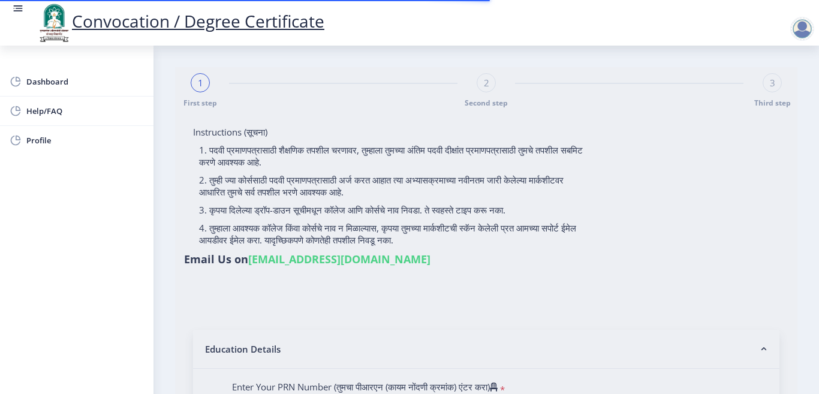
select select "English"
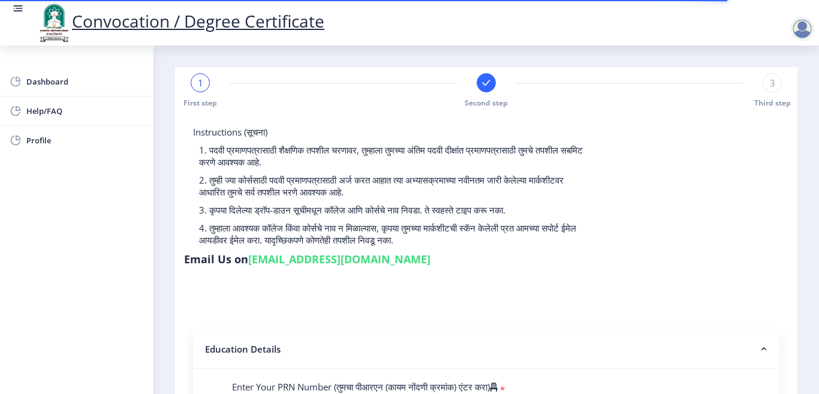
select select
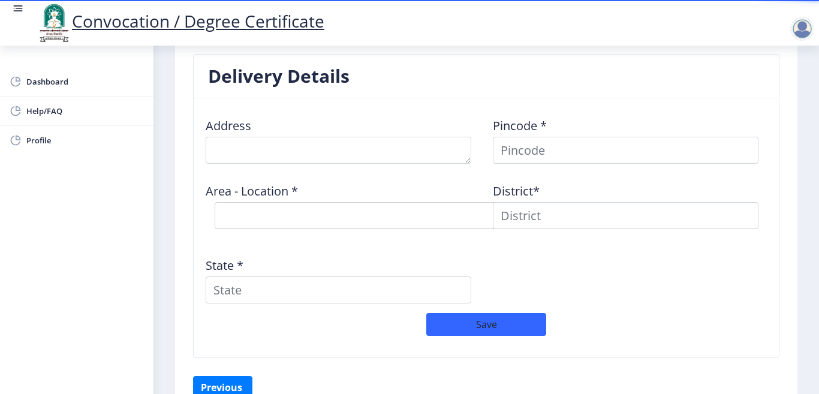
scroll to position [959, 0]
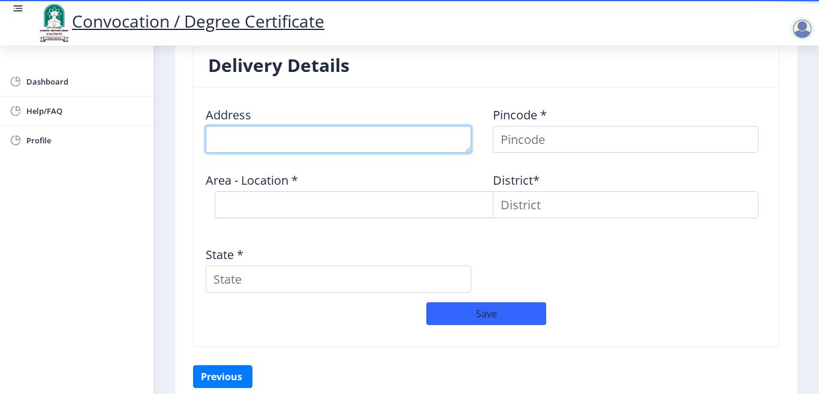
click at [294, 146] on textarea at bounding box center [338, 139] width 265 height 27
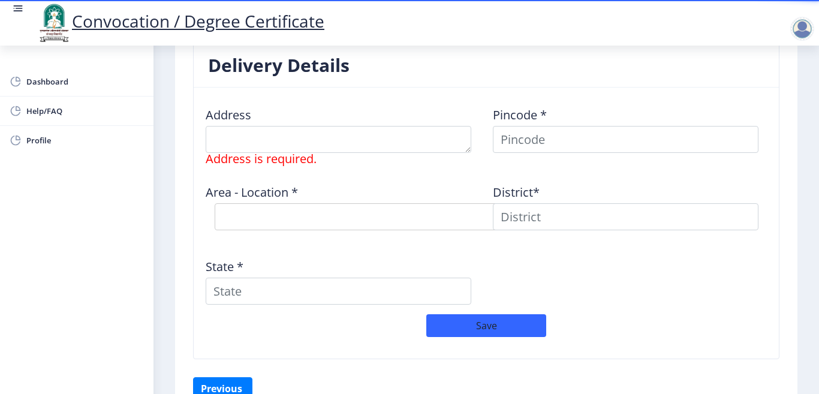
click at [668, 260] on div "Address Address is required. Pincode * Area - Location * Select Area Location D…" at bounding box center [486, 205] width 574 height 217
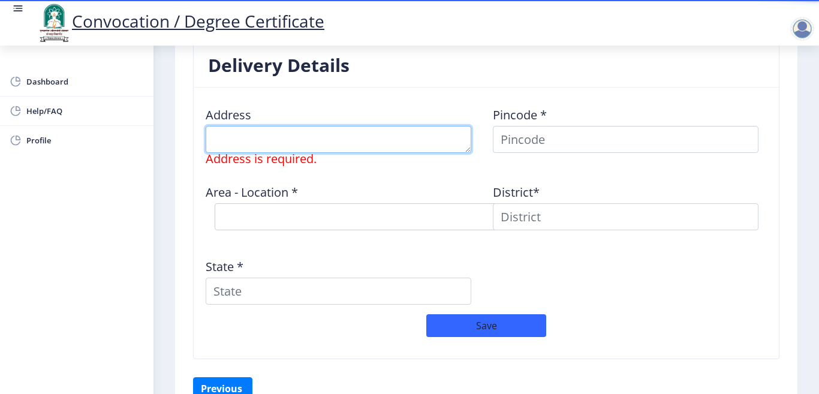
click at [304, 146] on textarea at bounding box center [338, 139] width 265 height 27
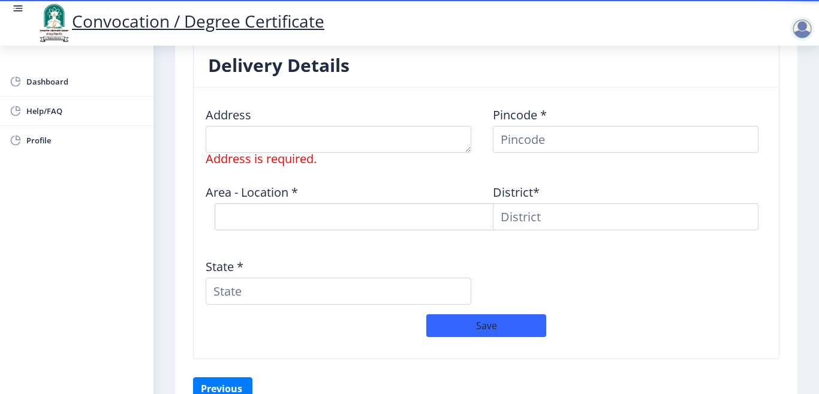
click at [741, 287] on div "Address Address is required. Pincode * Area - Location * Select Area Location D…" at bounding box center [486, 205] width 574 height 217
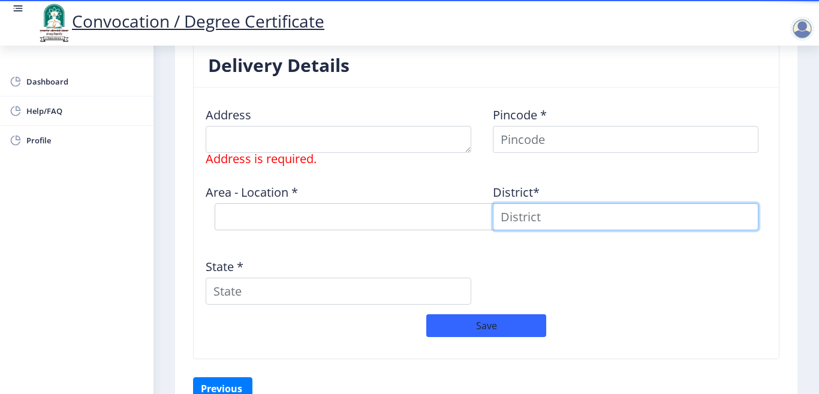
click at [560, 219] on input at bounding box center [625, 216] width 265 height 27
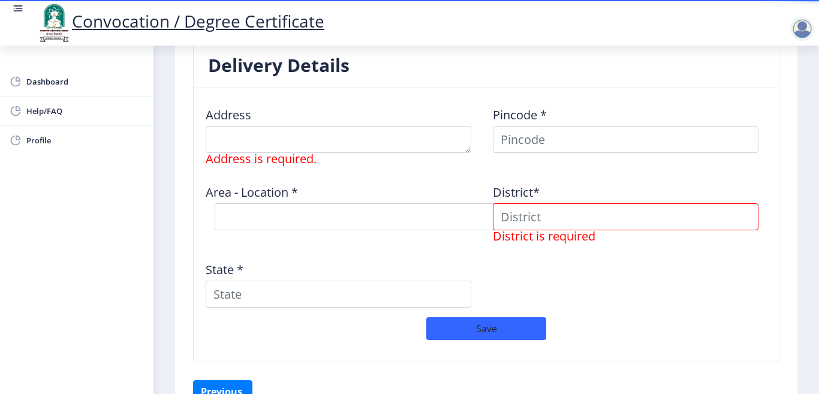
click at [685, 264] on div "Address Address is required. Pincode * Area - Location * Select Area Location D…" at bounding box center [486, 207] width 574 height 220
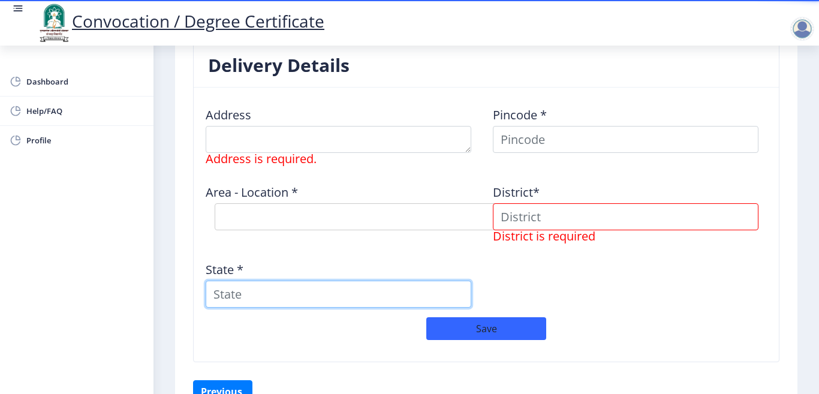
click at [250, 295] on input "State *" at bounding box center [338, 293] width 265 height 27
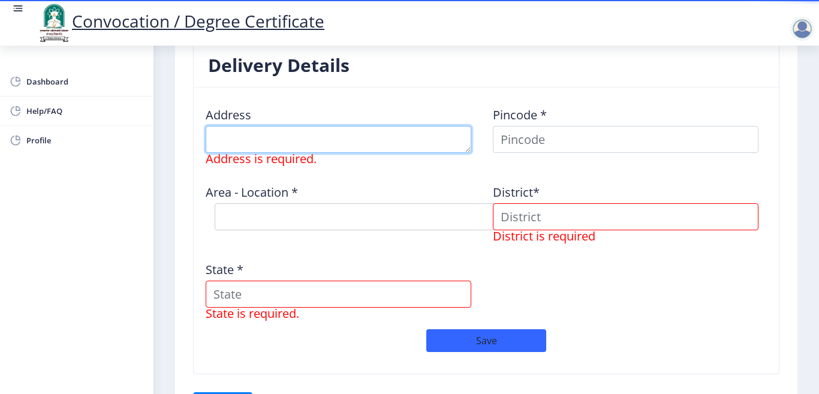
click at [268, 146] on textarea at bounding box center [338, 139] width 265 height 27
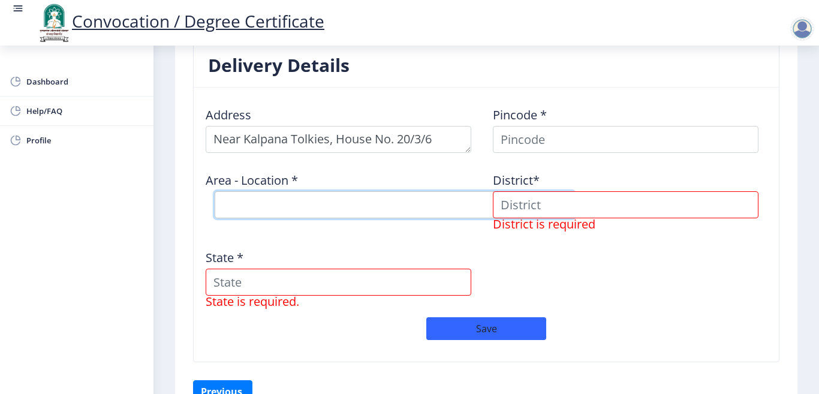
click at [236, 203] on select "Select Area Location" at bounding box center [395, 204] width 360 height 27
click at [295, 206] on select "Select Area Location" at bounding box center [395, 204] width 360 height 27
click at [464, 205] on select "Select Area Location" at bounding box center [395, 204] width 360 height 27
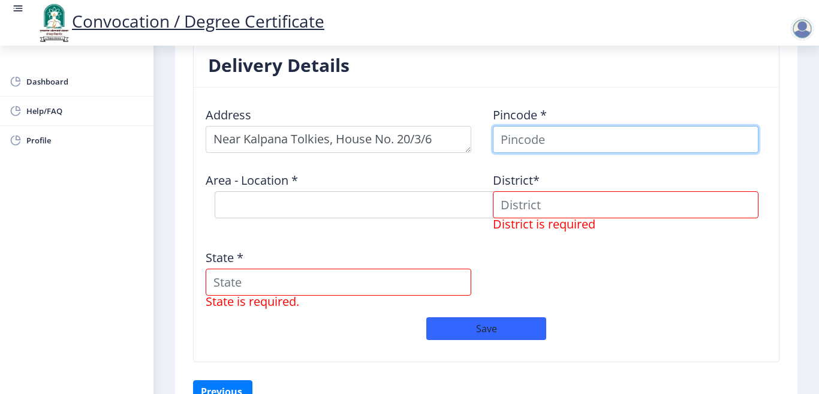
click at [560, 139] on input at bounding box center [625, 139] width 265 height 27
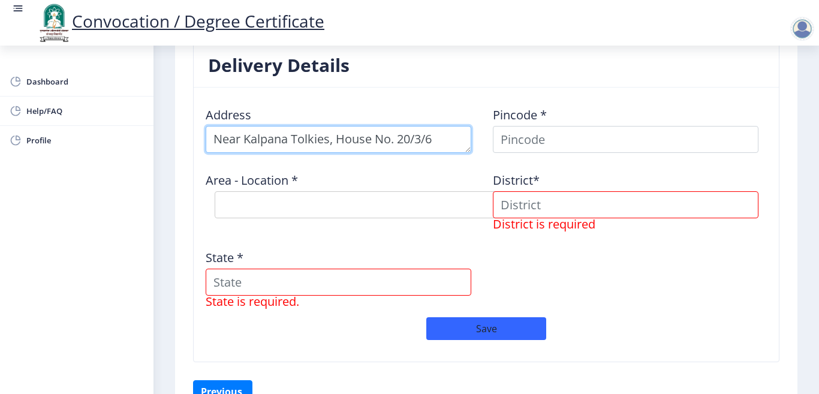
click at [407, 137] on textarea at bounding box center [338, 139] width 265 height 27
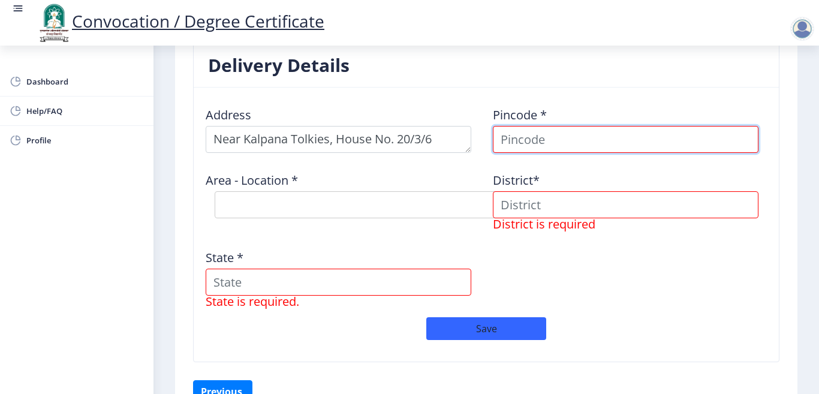
click at [576, 140] on input at bounding box center [625, 139] width 265 height 27
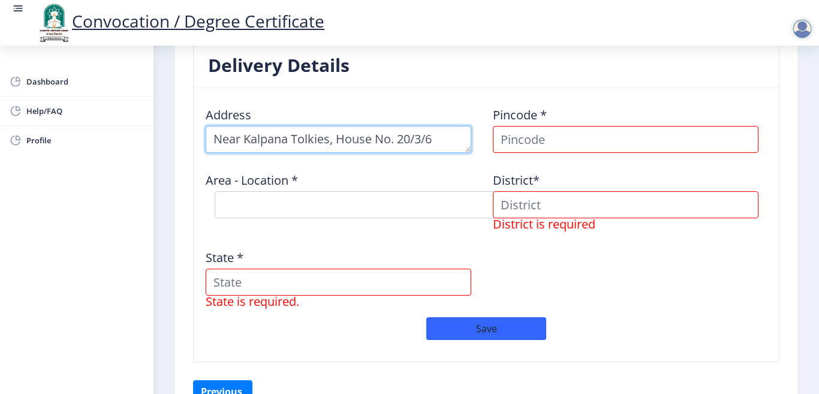
click at [439, 143] on textarea at bounding box center [338, 139] width 265 height 27
type textarea "Near Kalpana Tolkies, House No. 20/3/6, Murarji Peth, Solapur"
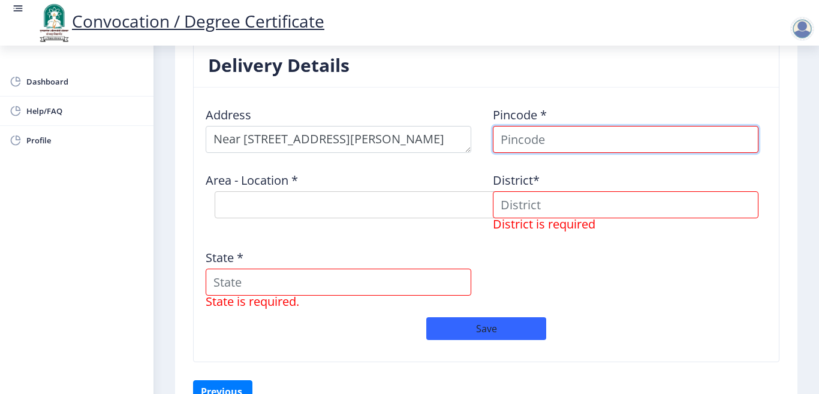
click at [539, 138] on input at bounding box center [625, 139] width 265 height 27
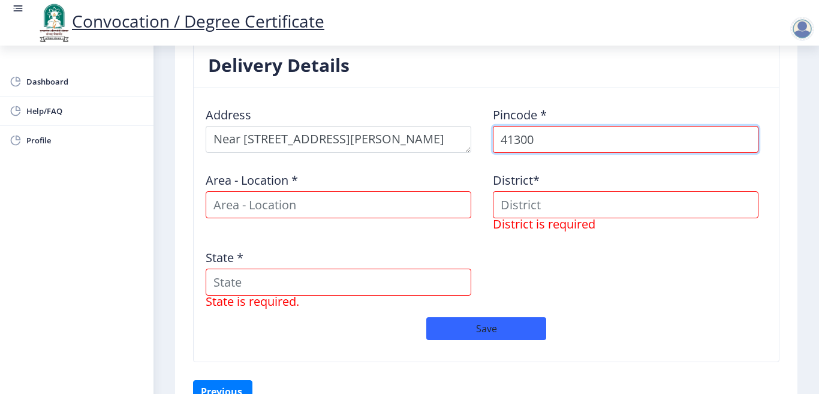
type input "413001"
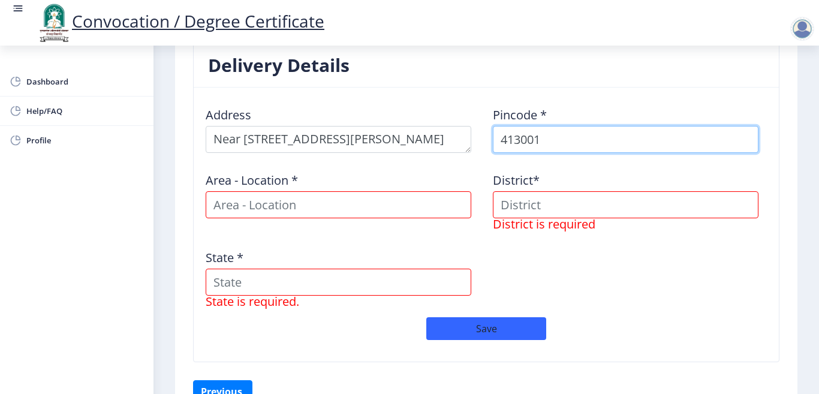
select select
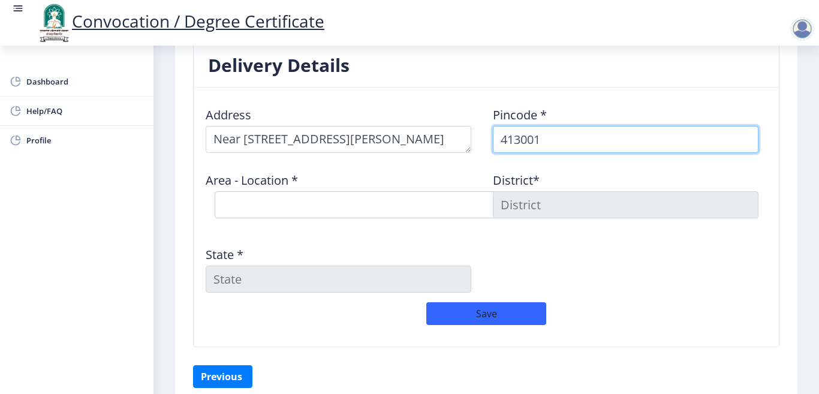
type input "413001"
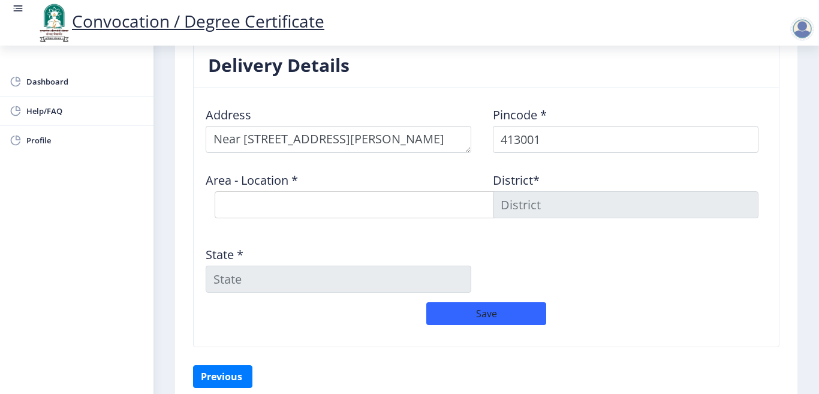
click at [523, 207] on input at bounding box center [625, 204] width 265 height 27
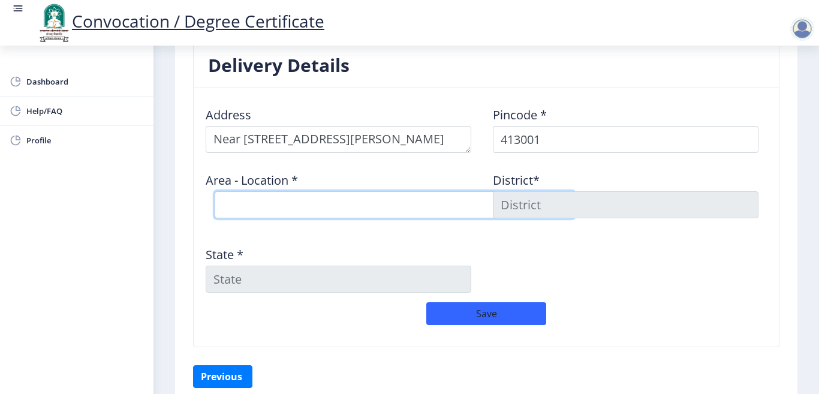
click at [273, 212] on select "Select Area Location Jawaharlal Nehru Vastigrah S.O Navi Peth Solapur S.O Sidhe…" at bounding box center [395, 204] width 360 height 27
select select "4: Object"
click at [215, 191] on select "Select Area Location Jawaharlal Nehru Vastigrah S.O Navi Peth Solapur S.O Sidhe…" at bounding box center [395, 204] width 360 height 27
type input "SOLAPUR"
type input "Maharashtra"
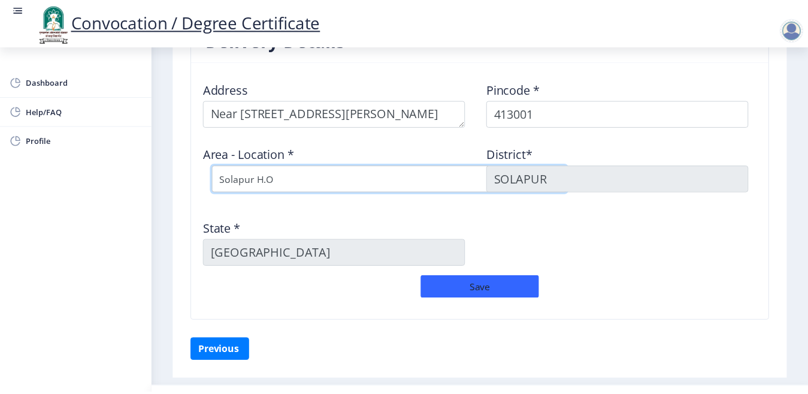
scroll to position [1015, 0]
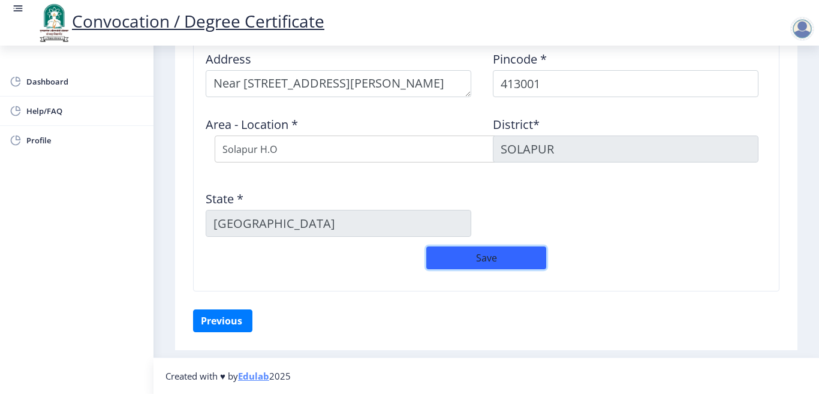
click at [495, 258] on button "Save" at bounding box center [486, 257] width 120 height 23
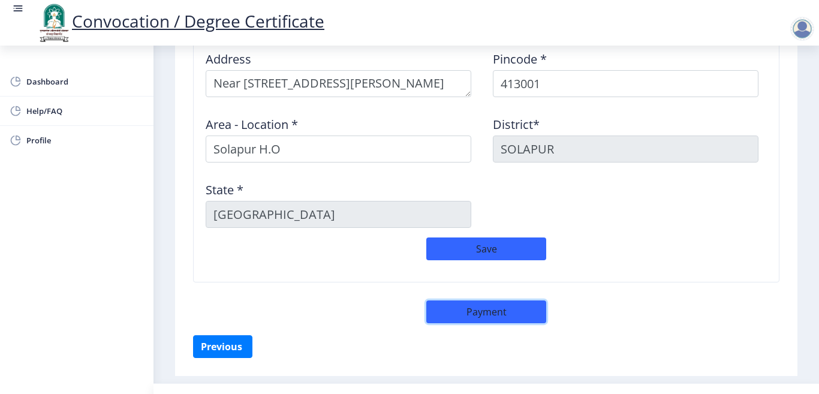
click at [469, 313] on button "Payment" at bounding box center [486, 311] width 120 height 23
select select "sealed"
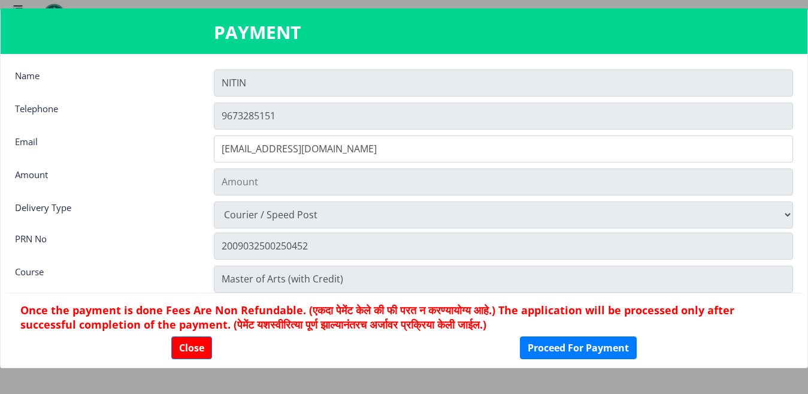
type input "1885"
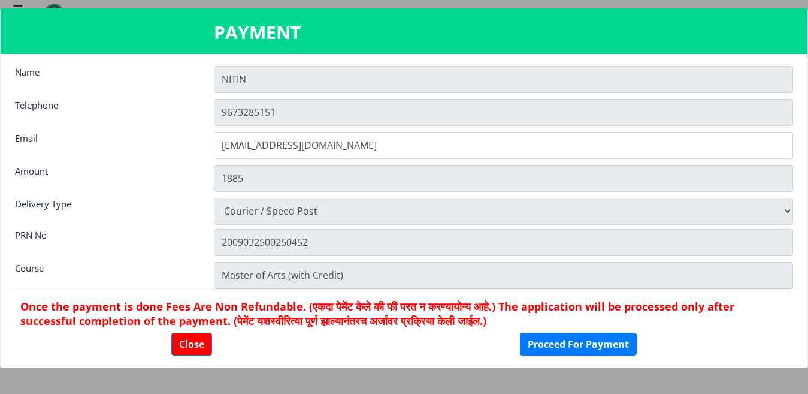
scroll to position [0, 0]
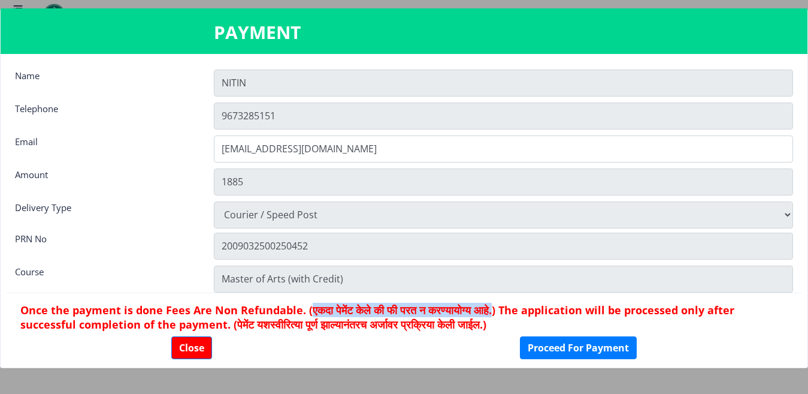
drag, startPoint x: 315, startPoint y: 310, endPoint x: 534, endPoint y: 313, distance: 218.8
click at [534, 313] on h6 "Once the payment is done Fees Are Non Refundable. (एकदा पेमेंट केले की फी परत न…" at bounding box center [404, 317] width 768 height 29
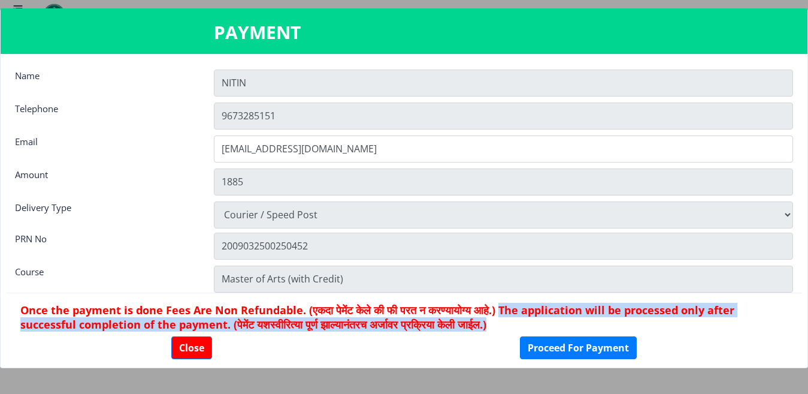
drag, startPoint x: 538, startPoint y: 312, endPoint x: 553, endPoint y: 322, distance: 18.5
click at [553, 322] on h6 "Once the payment is done Fees Are Non Refundable. (एकदा पेमेंट केले की फी परत न…" at bounding box center [404, 317] width 768 height 29
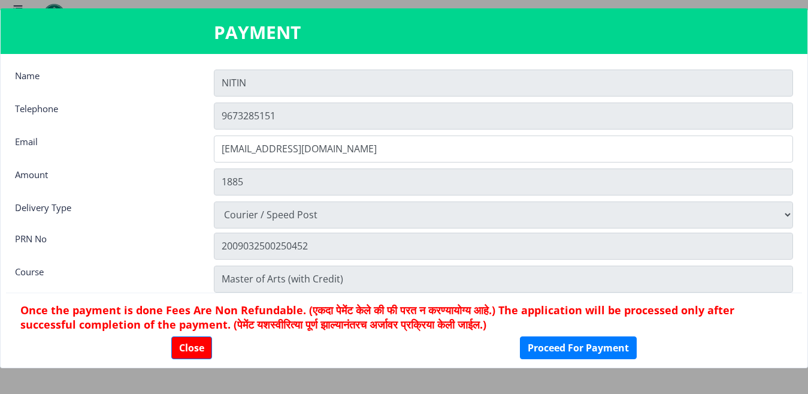
click at [651, 343] on div "Close Proceed For Payment" at bounding box center [404, 347] width 768 height 23
click at [583, 351] on button "Proceed For Payment" at bounding box center [578, 347] width 117 height 23
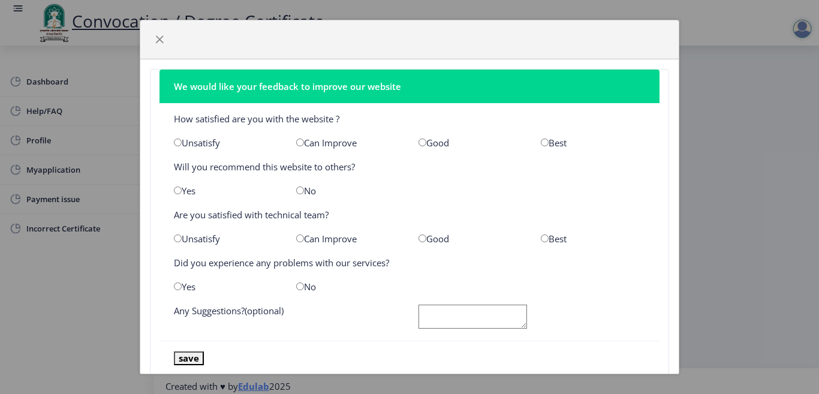
click at [541, 141] on input "radio" at bounding box center [545, 142] width 8 height 8
radio input "true"
click at [296, 188] on input "radio" at bounding box center [300, 190] width 8 height 8
radio input "true"
click at [178, 190] on input "radio" at bounding box center [178, 190] width 8 height 8
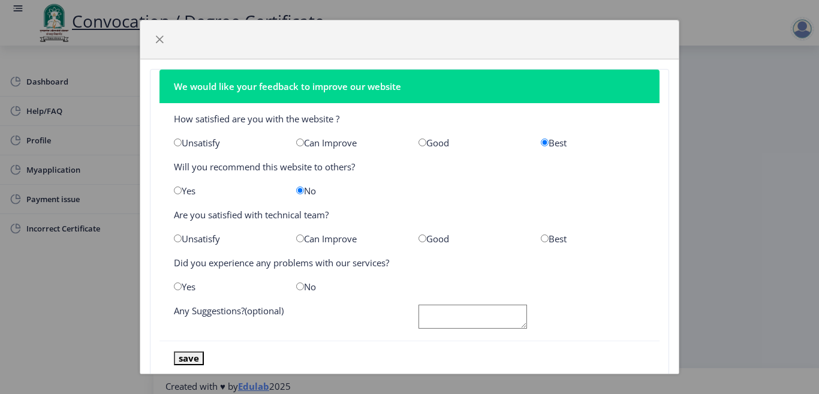
radio input "true"
click at [541, 239] on input "radio" at bounding box center [545, 238] width 8 height 8
radio input "true"
click at [296, 286] on input "radio" at bounding box center [300, 286] width 8 height 8
radio input "true"
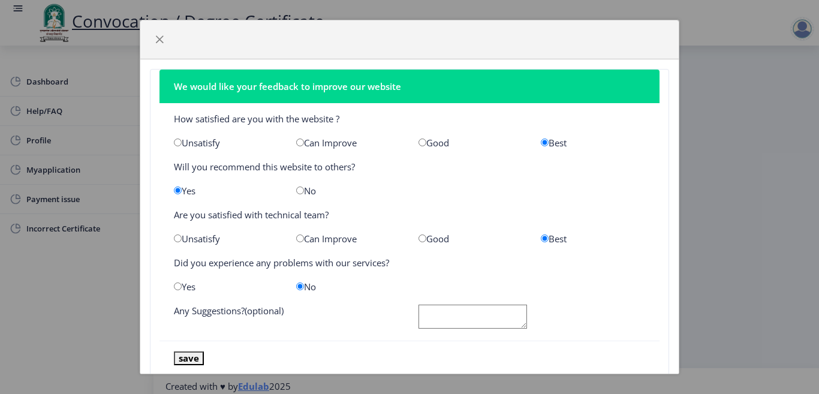
click at [420, 319] on textarea at bounding box center [472, 316] width 108 height 25
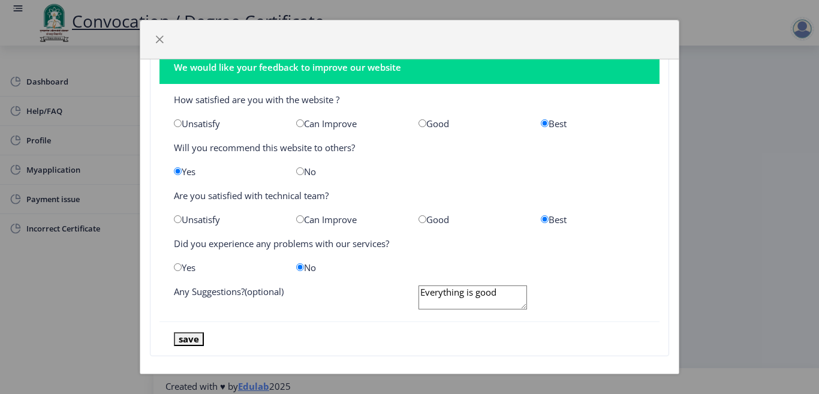
scroll to position [29, 0]
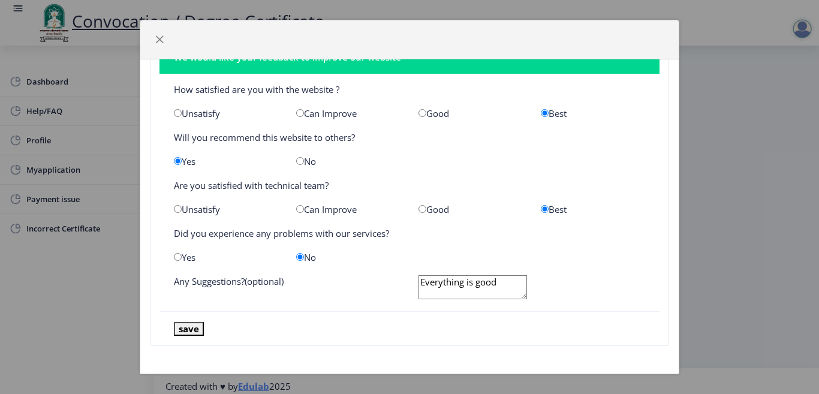
type textarea "Everything is good"
click at [190, 327] on button "save" at bounding box center [189, 329] width 30 height 14
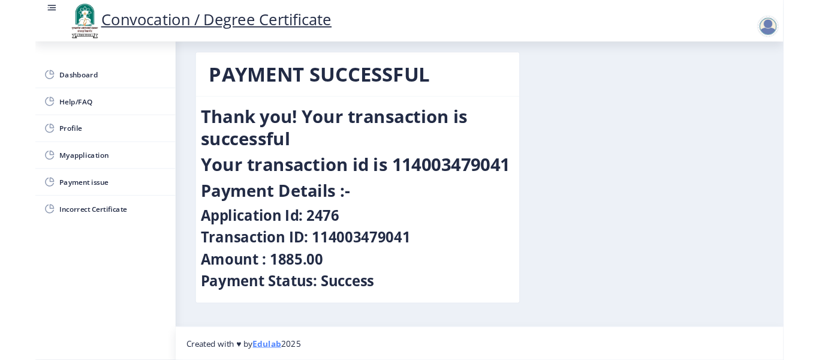
scroll to position [0, 0]
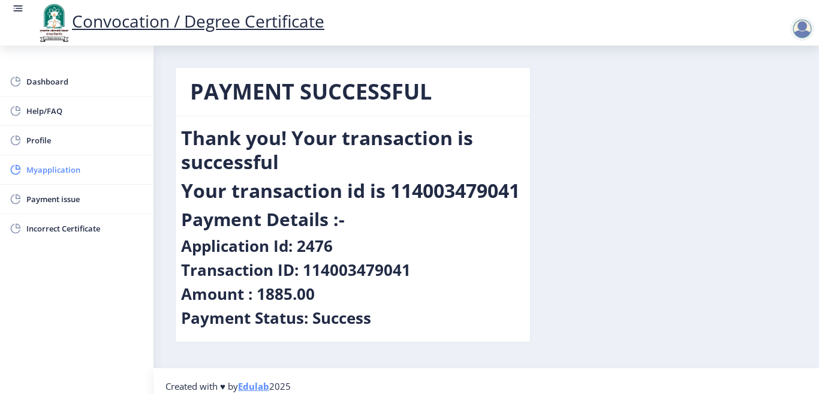
click at [56, 167] on span "Myapplication" at bounding box center [84, 169] width 117 height 14
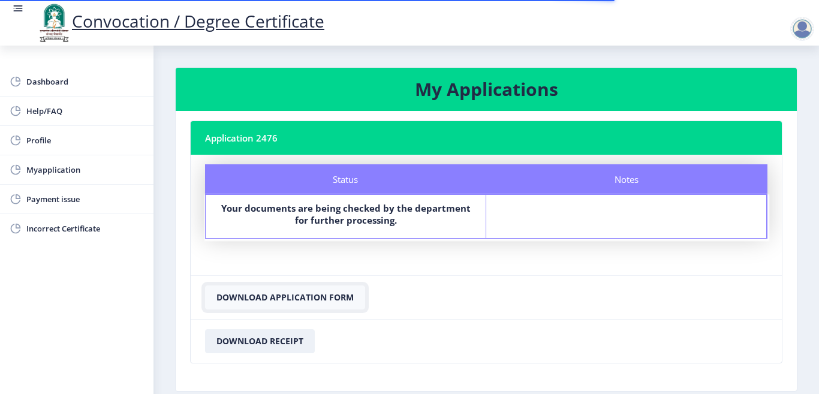
click at [294, 297] on button "Download Application Form" at bounding box center [285, 297] width 160 height 24
click at [273, 344] on button "Download Receipt" at bounding box center [260, 341] width 110 height 24
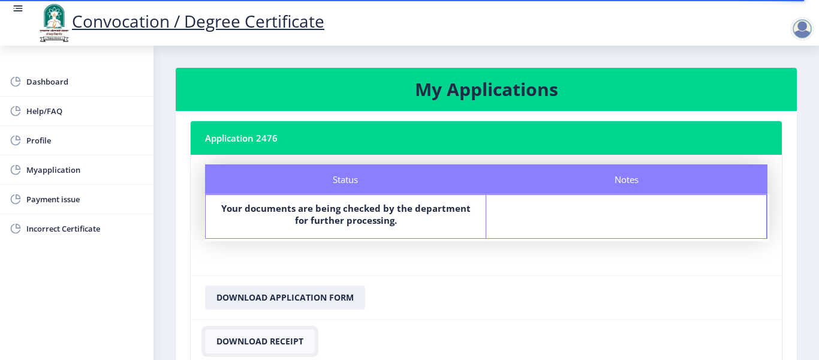
click at [239, 342] on button "Download Receipt" at bounding box center [260, 341] width 110 height 24
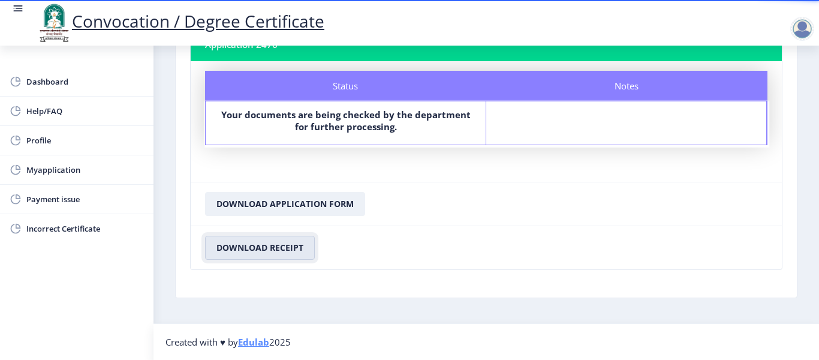
scroll to position [59, 0]
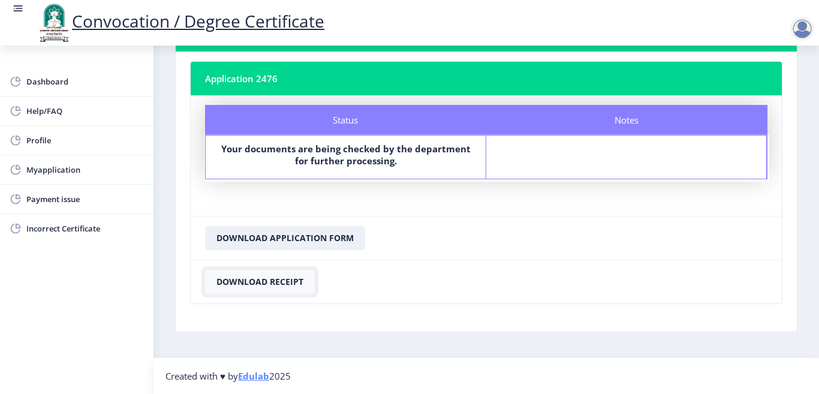
click at [273, 278] on button "Download Receipt" at bounding box center [260, 282] width 110 height 24
click at [281, 283] on button "Download Receipt" at bounding box center [260, 282] width 110 height 24
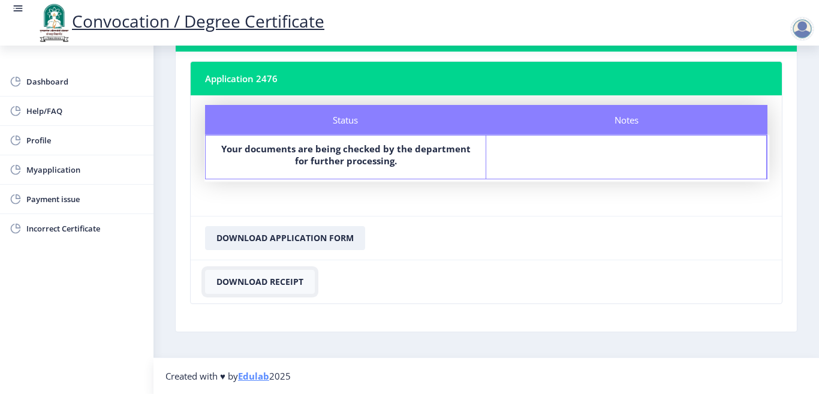
click at [282, 283] on button "Download Receipt" at bounding box center [260, 282] width 110 height 24
click at [292, 242] on button "Download Application Form" at bounding box center [285, 238] width 160 height 24
click at [286, 280] on button "Download Receipt" at bounding box center [260, 282] width 110 height 24
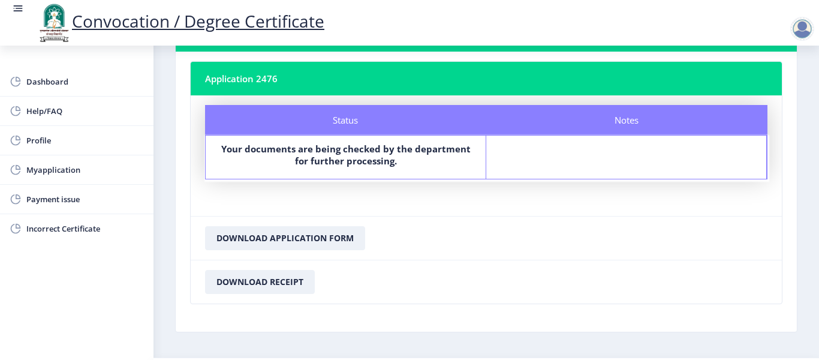
drag, startPoint x: 167, startPoint y: 358, endPoint x: 442, endPoint y: 307, distance: 279.1
click at [442, 307] on nb-card-body "Application 2476 Status Notes Status Your documents are being checked by the de…" at bounding box center [486, 192] width 621 height 280
